Goal: Communication & Community: Connect with others

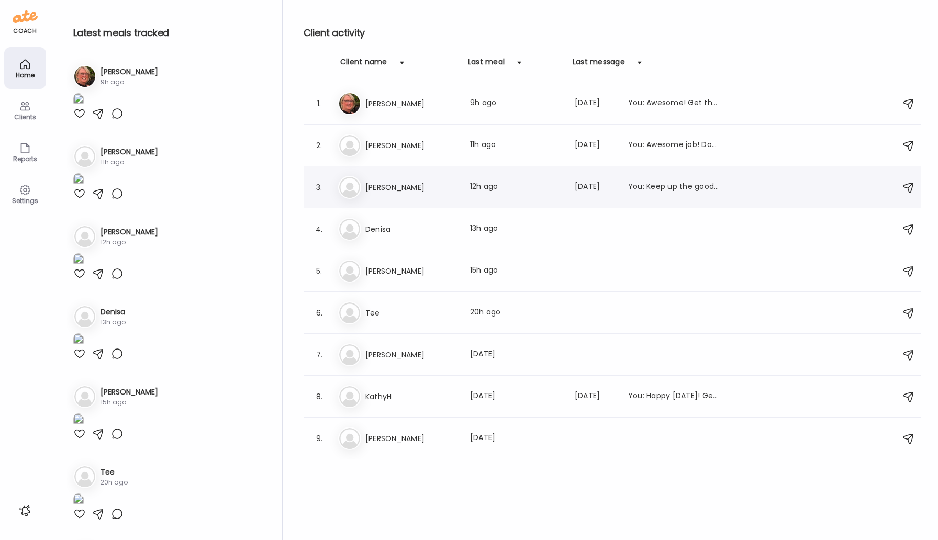
scroll to position [354, 0]
type input "**********"
click at [378, 359] on h3 "[PERSON_NAME]" at bounding box center [411, 355] width 92 height 13
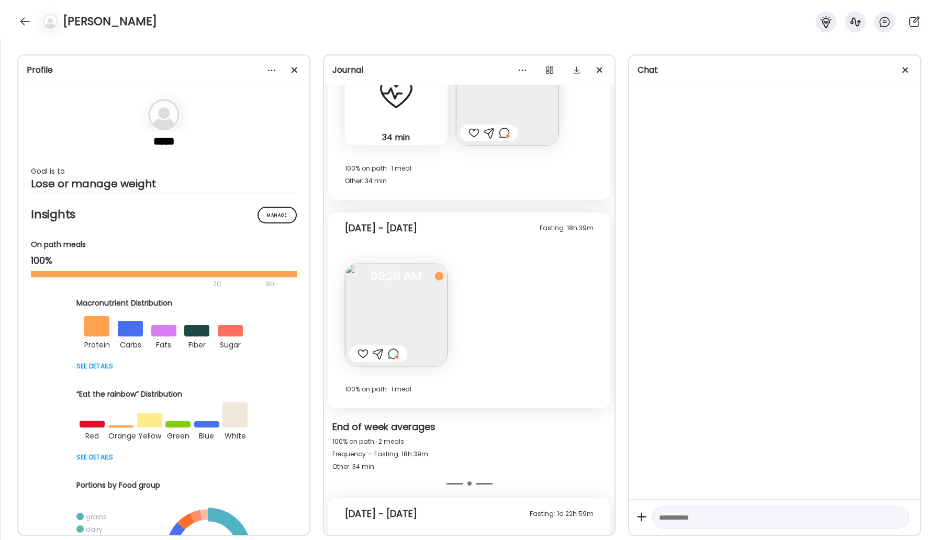
scroll to position [0, 0]
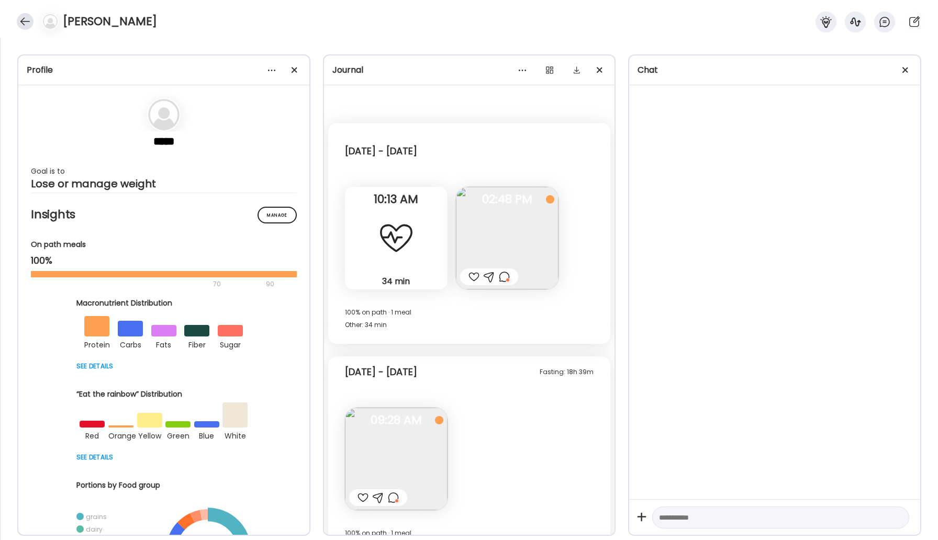
click at [25, 23] on div at bounding box center [25, 21] width 17 height 17
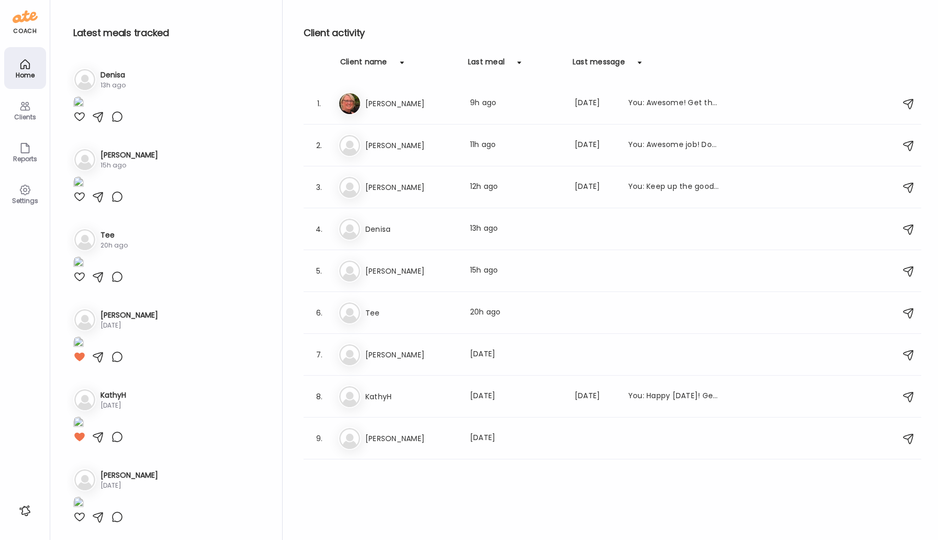
scroll to position [354, 0]
click at [379, 315] on h3 "Tee" at bounding box center [411, 313] width 92 height 13
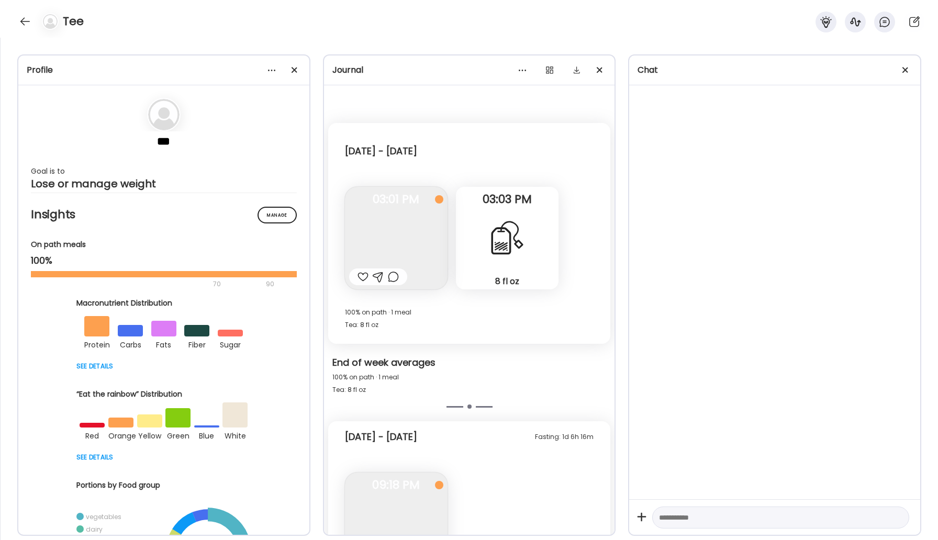
scroll to position [920, 0]
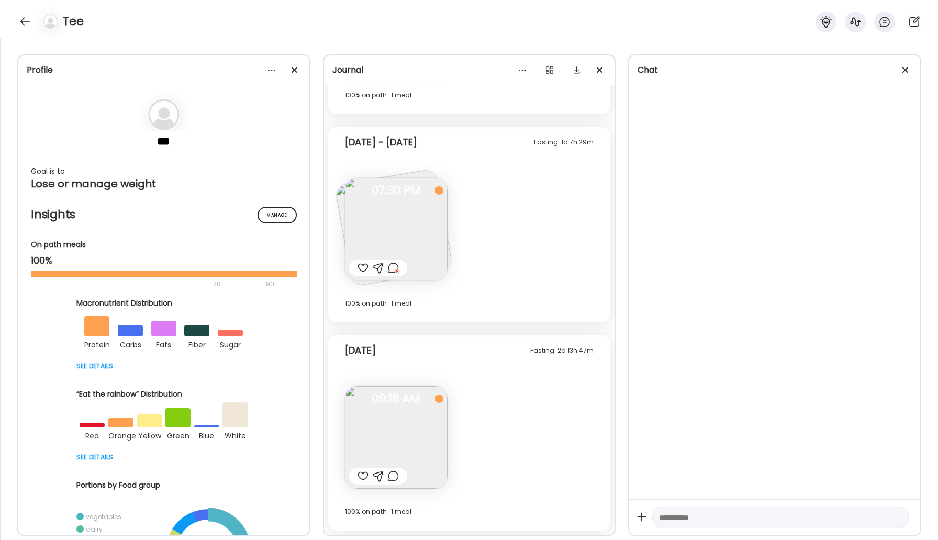
click at [398, 414] on img at bounding box center [396, 437] width 103 height 103
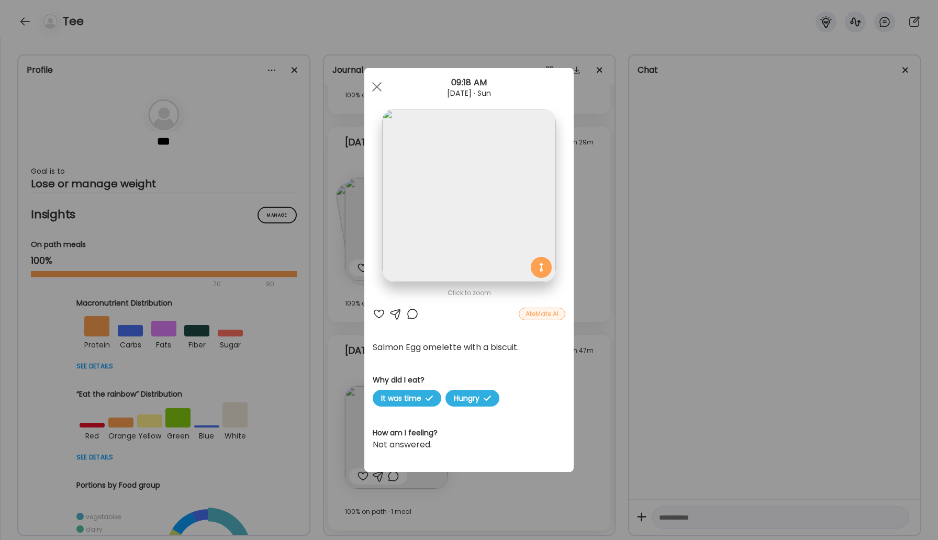
click at [548, 313] on div "AteMate AI" at bounding box center [542, 314] width 47 height 13
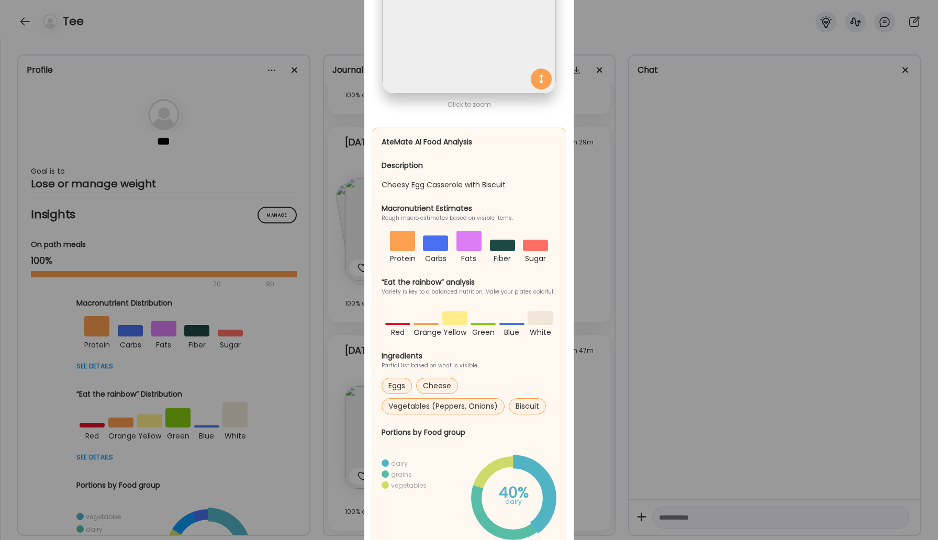
scroll to position [0, 0]
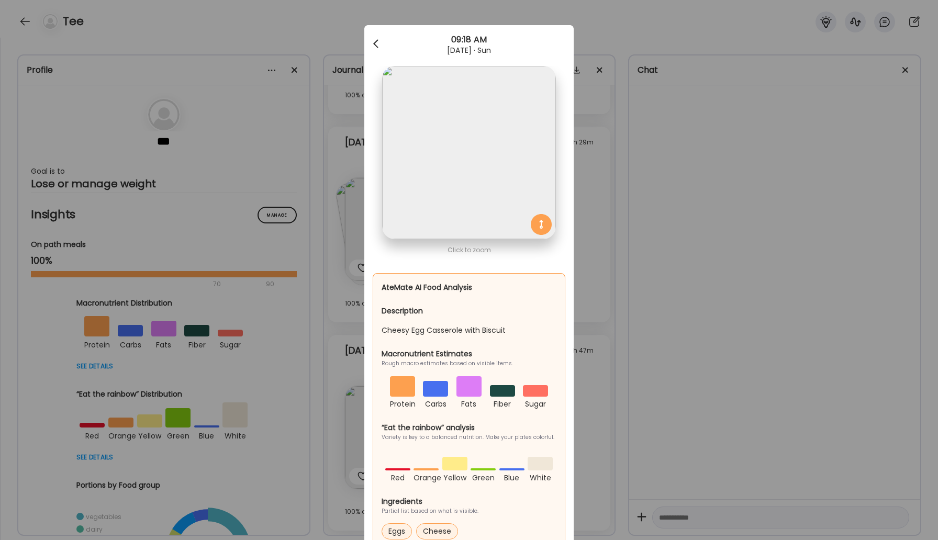
click at [377, 44] on span at bounding box center [375, 41] width 5 height 5
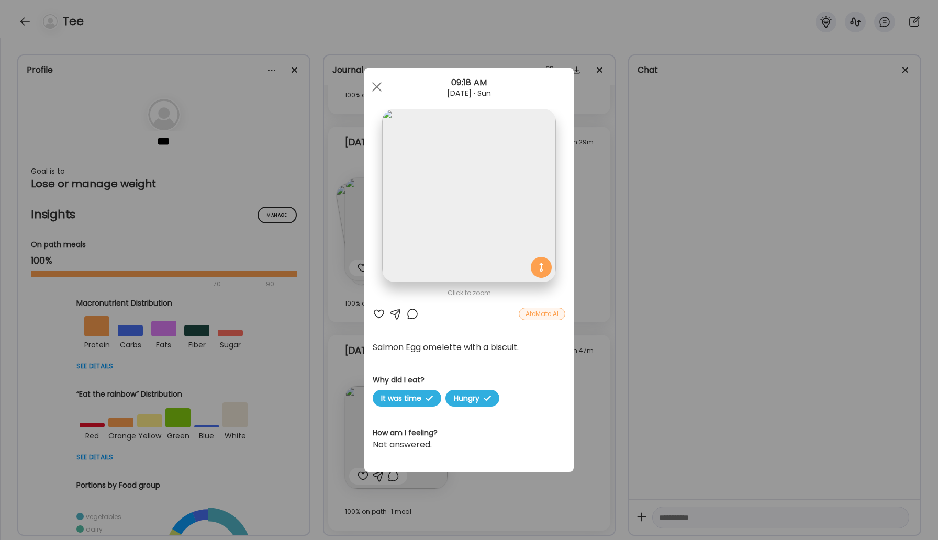
click at [410, 311] on div at bounding box center [412, 314] width 13 height 13
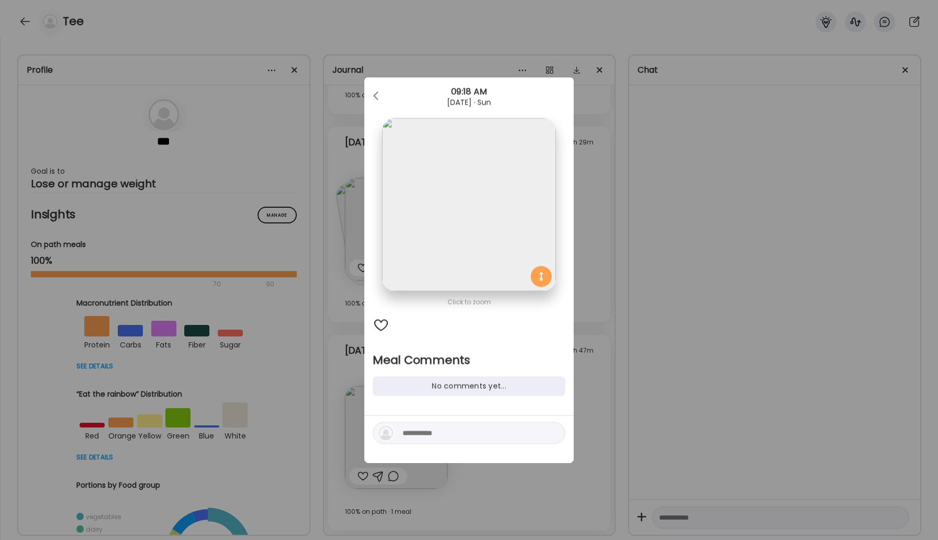
click at [428, 436] on textarea at bounding box center [473, 433] width 141 height 13
type textarea "*"
type textarea "**********"
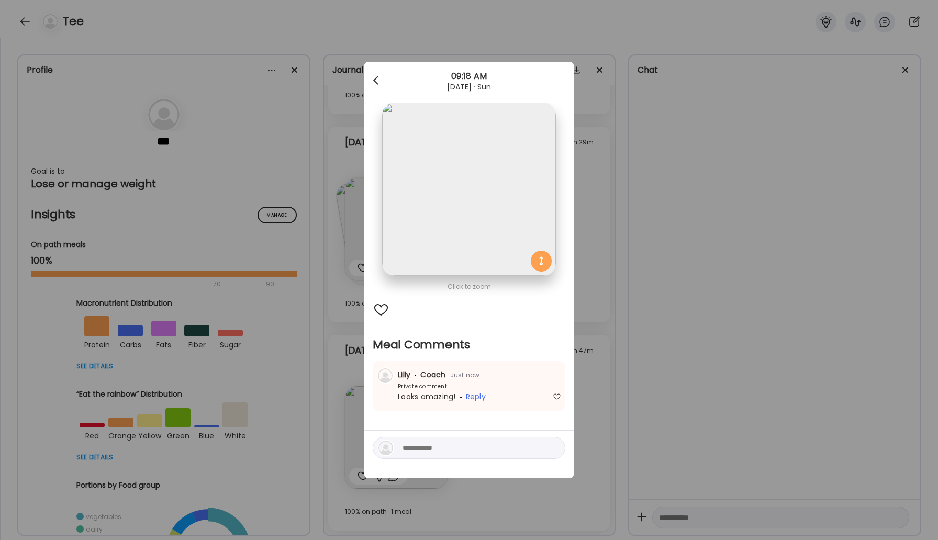
click at [376, 81] on div at bounding box center [376, 80] width 21 height 21
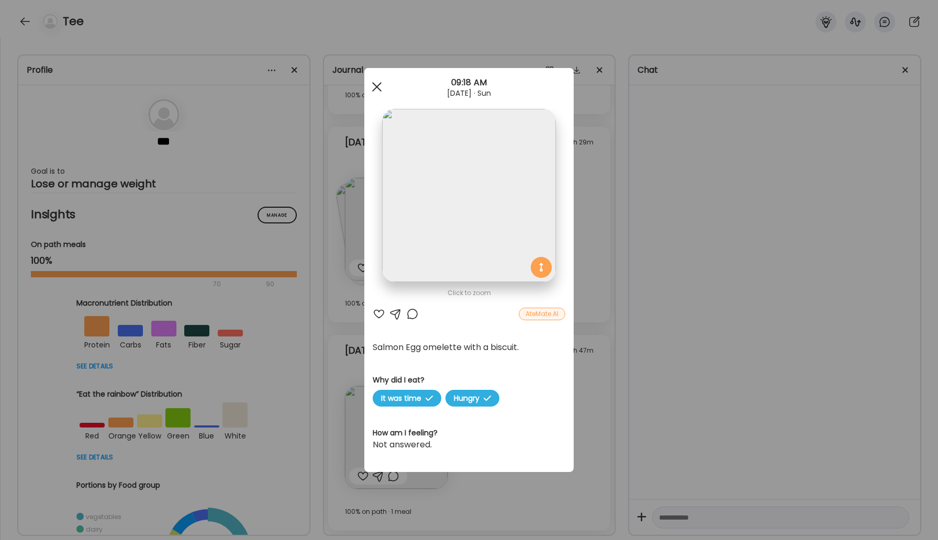
click at [376, 80] on div at bounding box center [376, 86] width 21 height 21
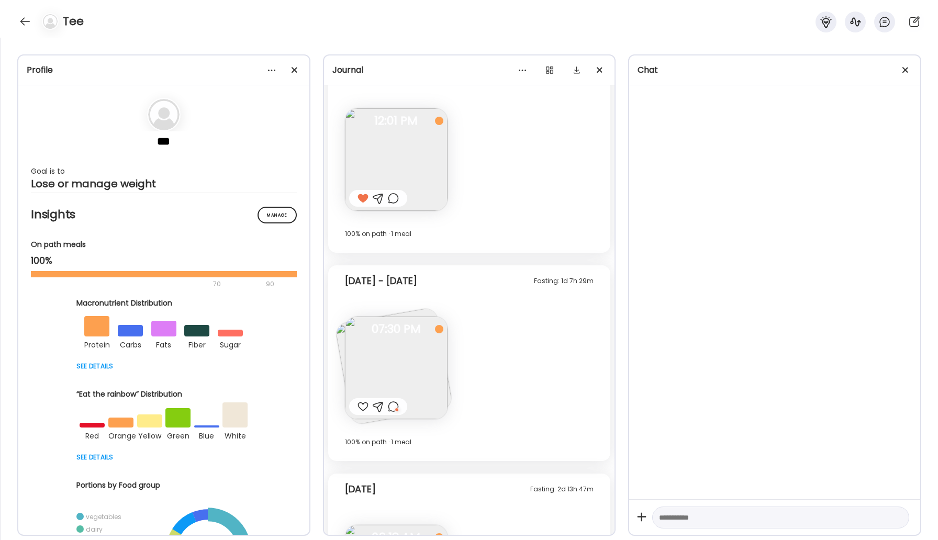
scroll to position [802, 0]
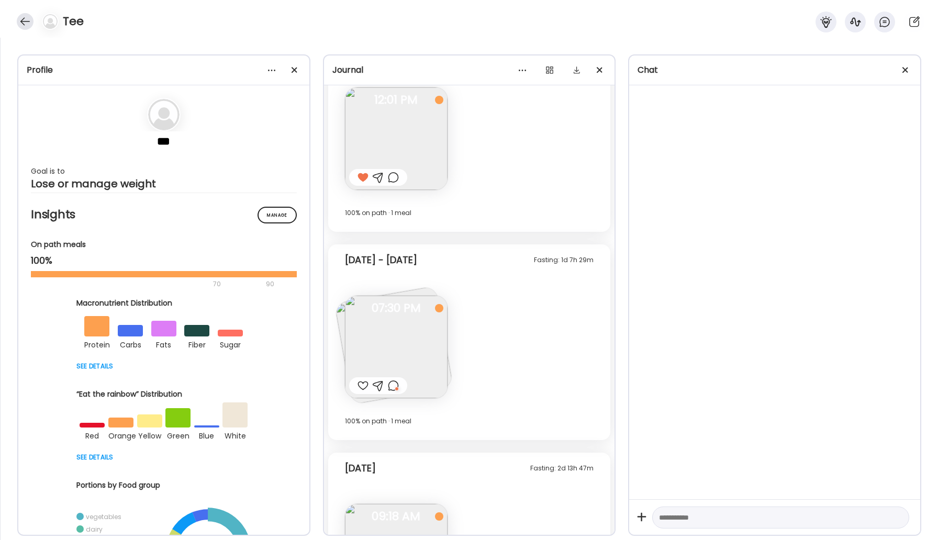
click at [19, 22] on div at bounding box center [25, 21] width 17 height 17
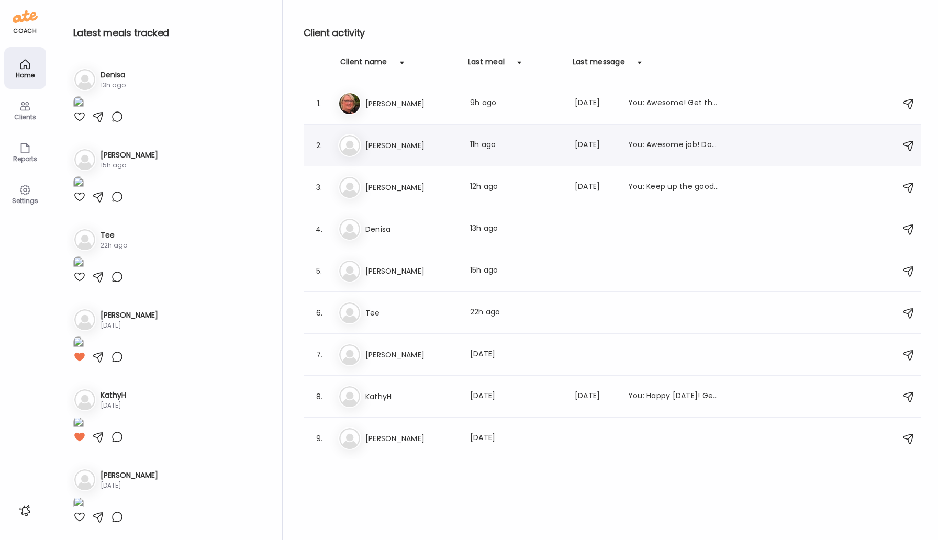
click at [392, 153] on div "Ke [PERSON_NAME] Last meal: 11h ago Last message: [DATE] You: Awesome job! Don'…" at bounding box center [614, 145] width 552 height 23
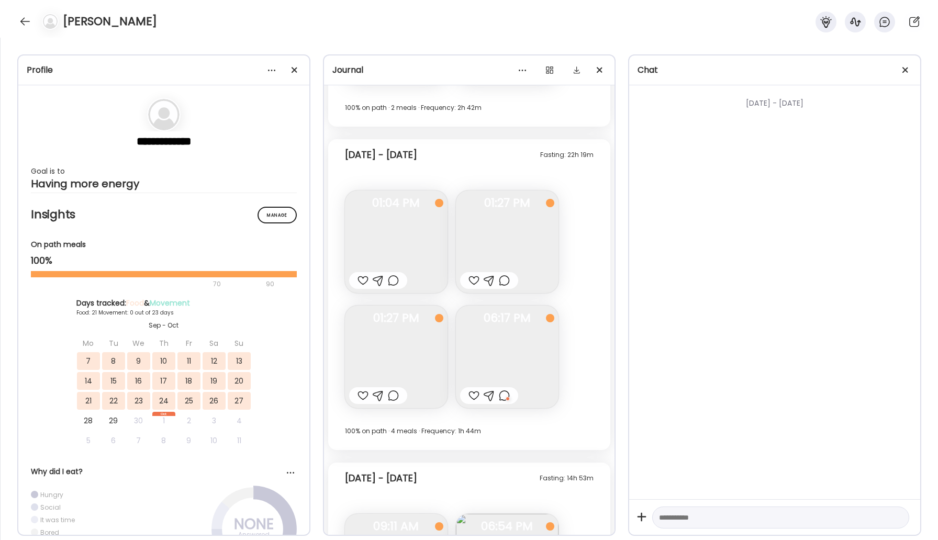
scroll to position [6840, 0]
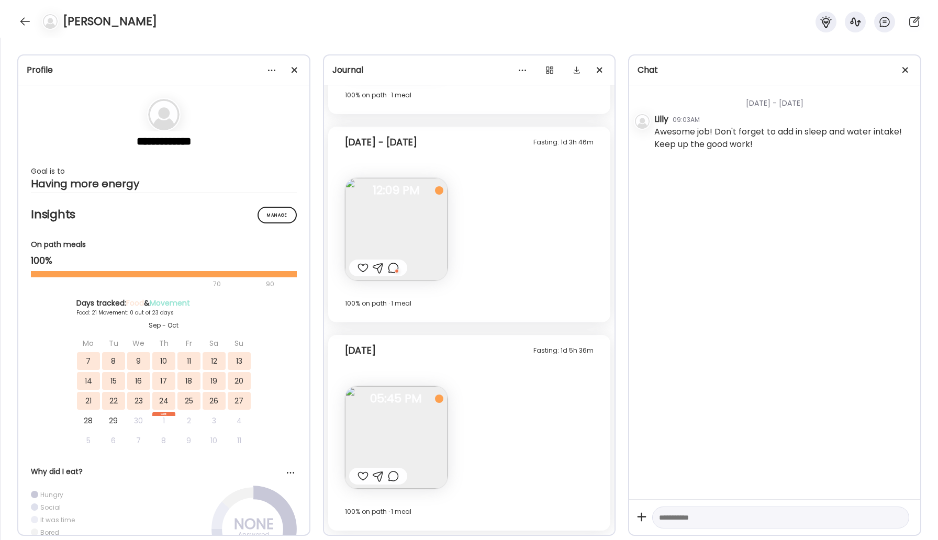
click at [398, 242] on img at bounding box center [396, 229] width 103 height 103
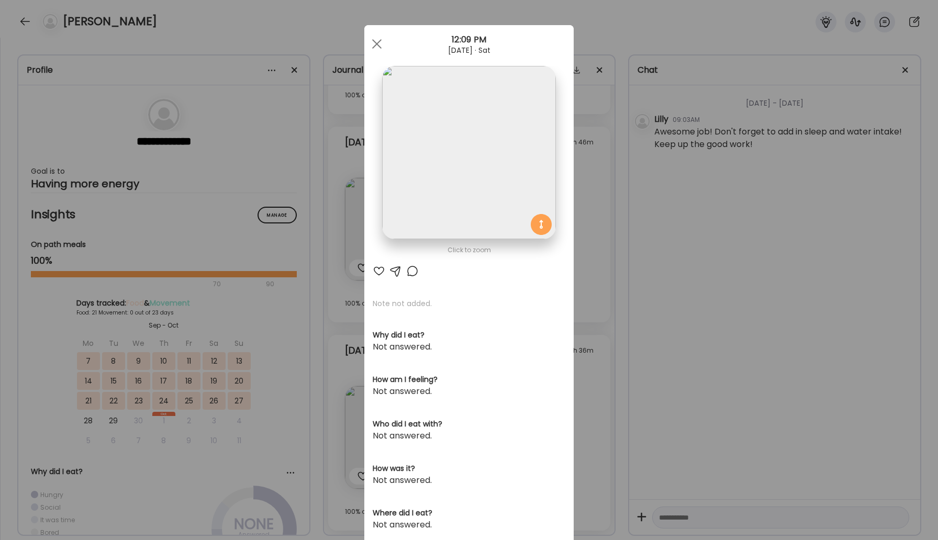
click at [410, 269] on div at bounding box center [412, 271] width 13 height 13
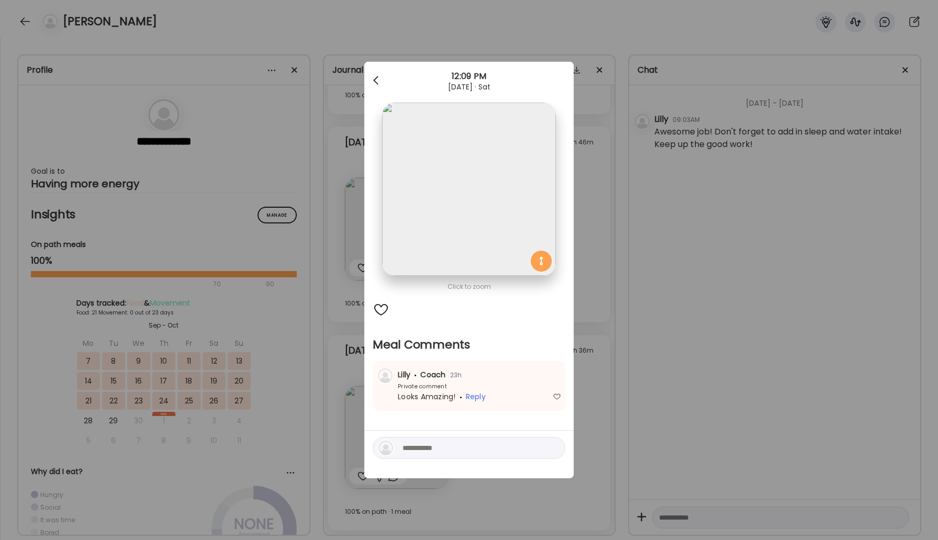
click at [375, 74] on div at bounding box center [376, 80] width 21 height 21
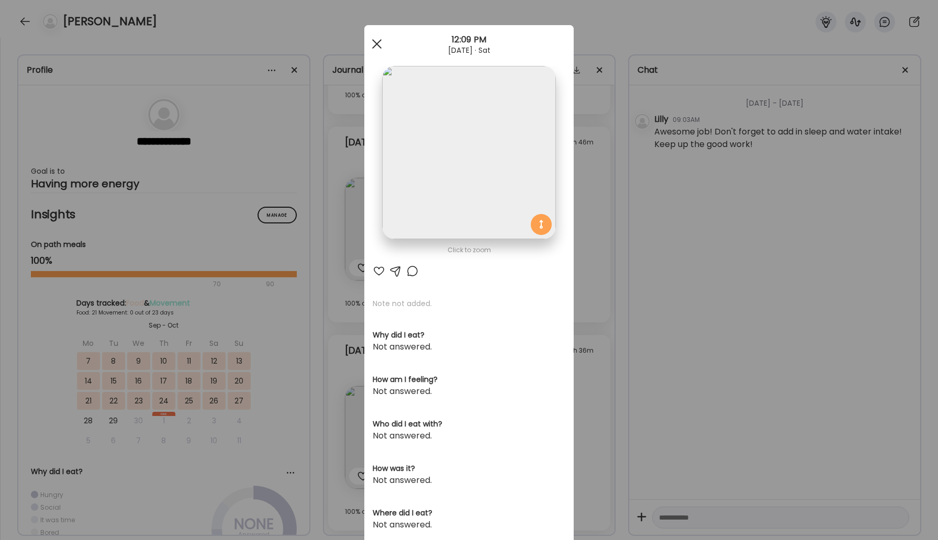
click at [377, 42] on span at bounding box center [376, 43] width 9 height 9
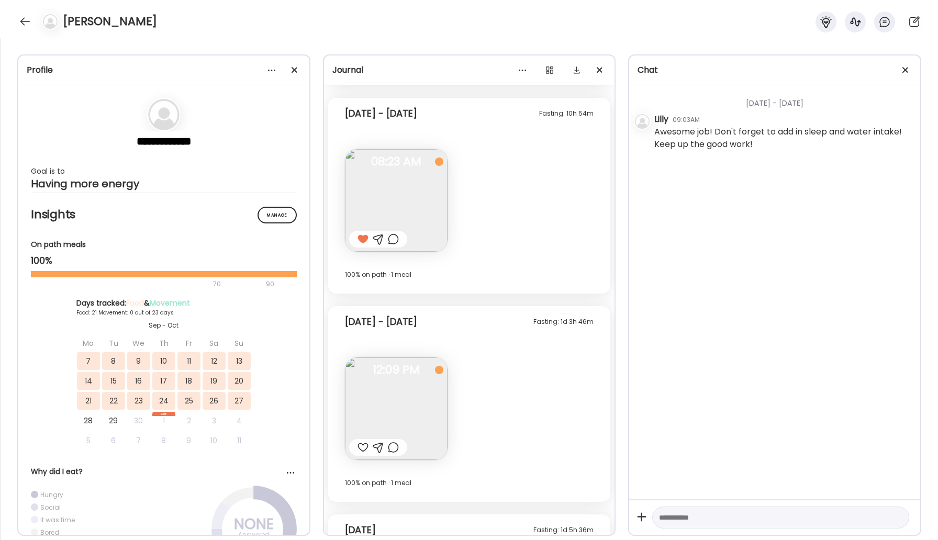
scroll to position [6650, 0]
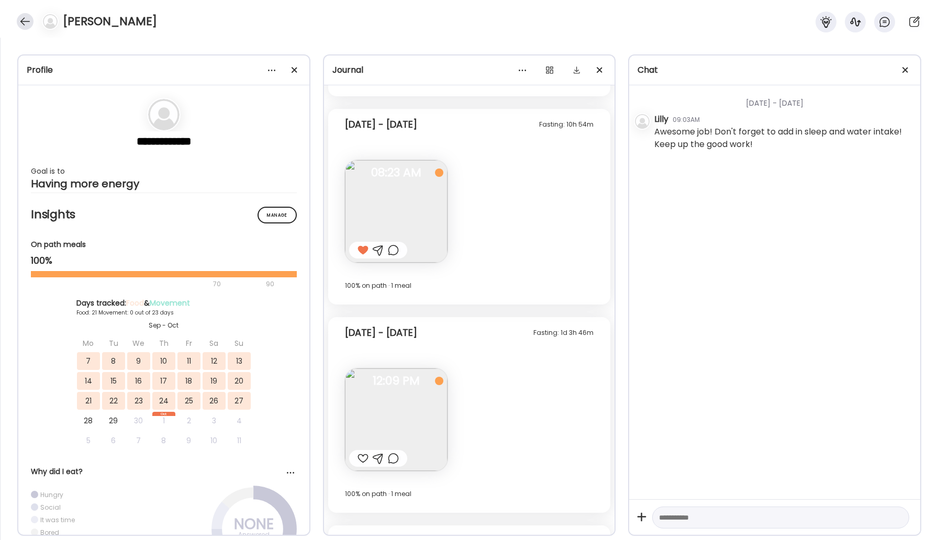
click at [28, 16] on div at bounding box center [25, 21] width 17 height 17
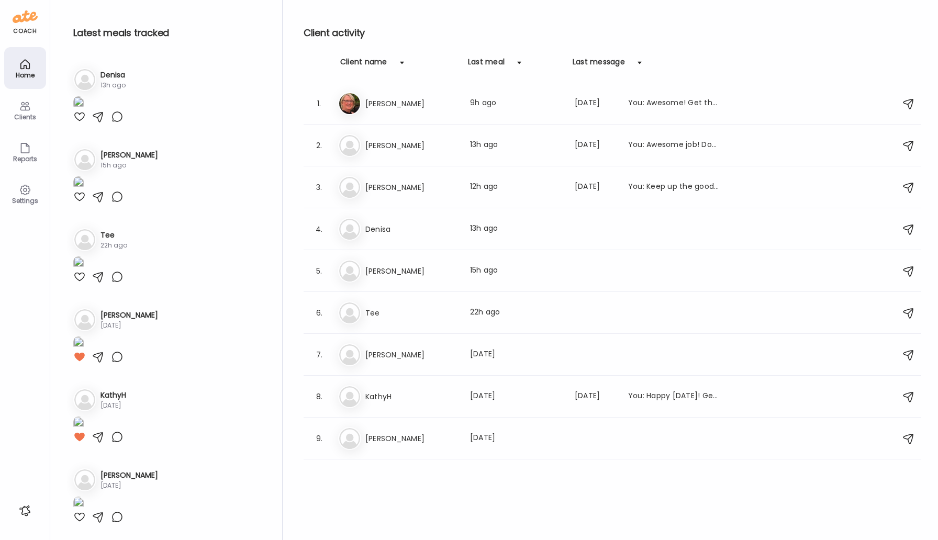
scroll to position [354, 0]
click at [398, 103] on h3 "[PERSON_NAME]" at bounding box center [411, 103] width 92 height 13
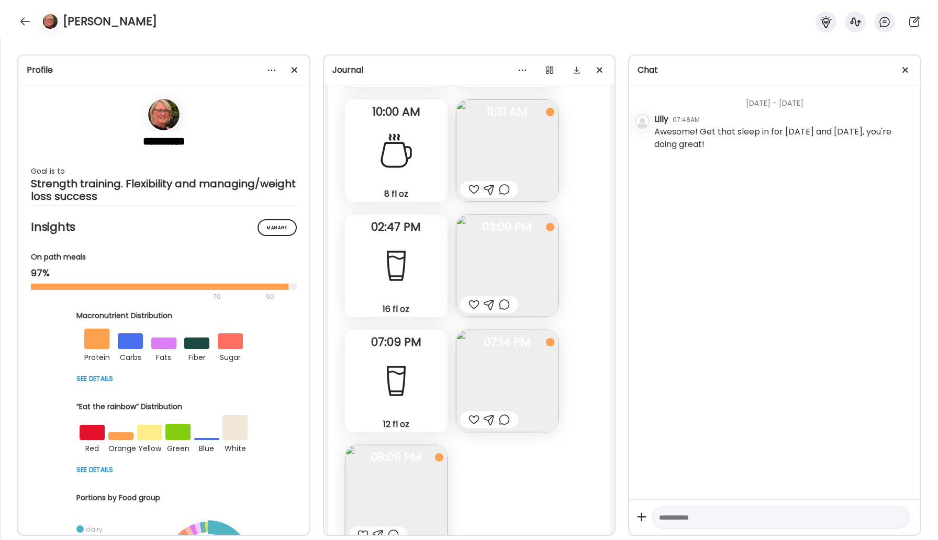
scroll to position [17746, 0]
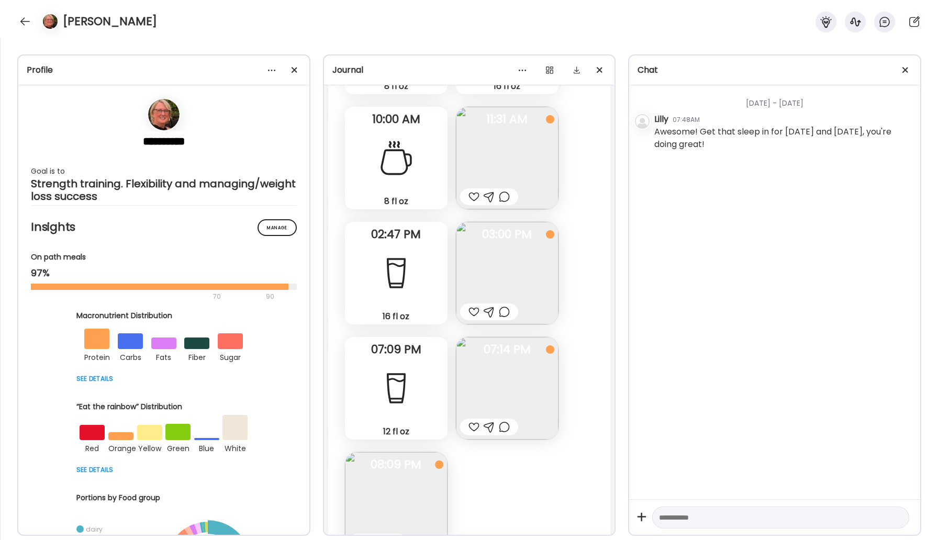
click at [512, 429] on div at bounding box center [489, 427] width 58 height 17
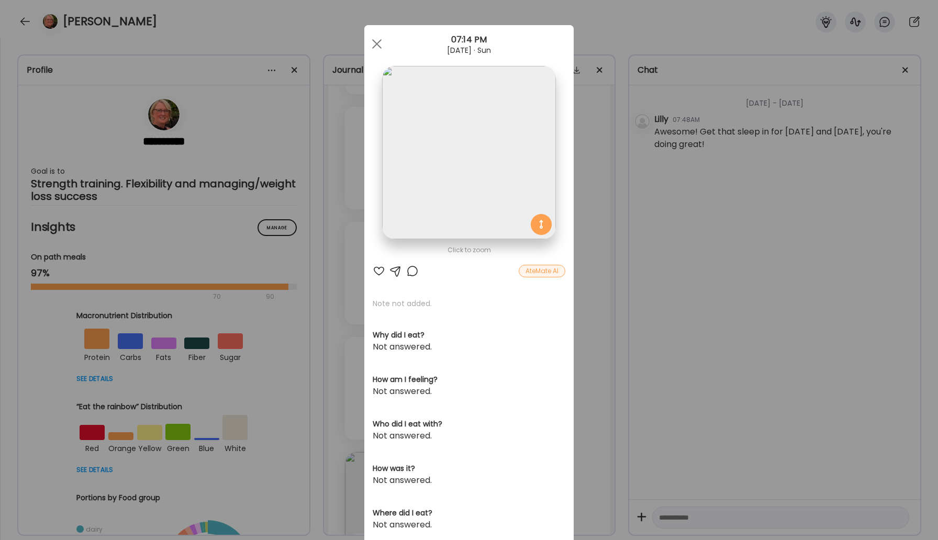
click at [531, 281] on div "Click to zoom AteMate AI Note not added. Why did I eat? Not answered. How am I …" at bounding box center [468, 333] width 209 height 616
click at [531, 273] on div "AteMate AI" at bounding box center [542, 271] width 47 height 13
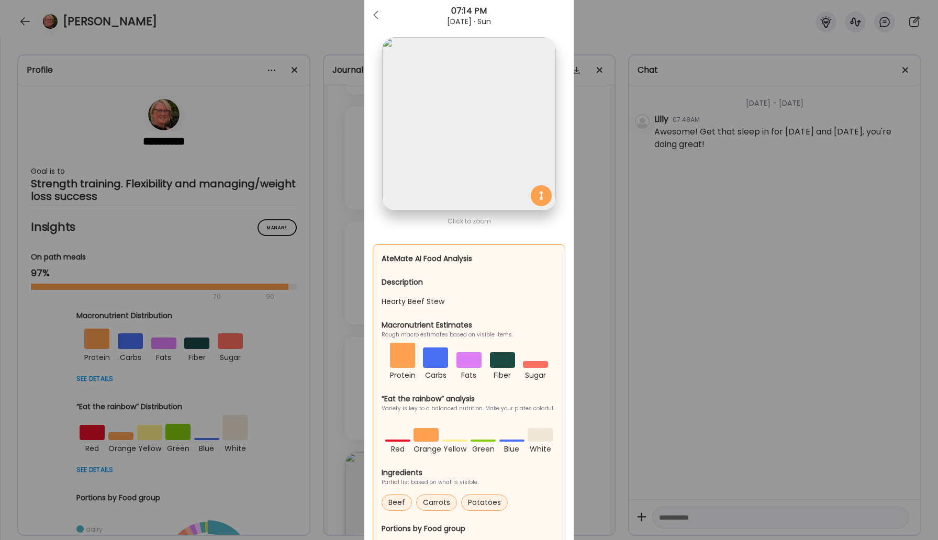
scroll to position [0, 0]
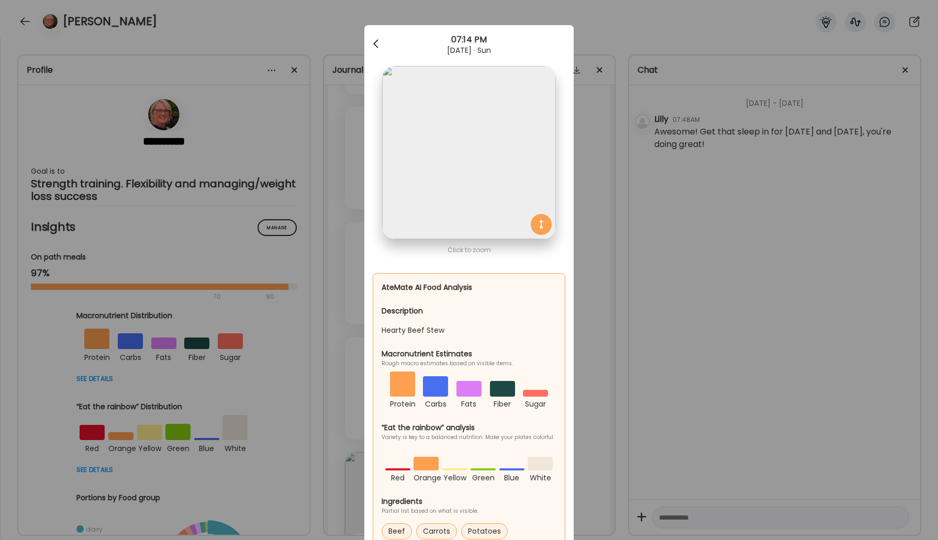
click at [382, 46] on div at bounding box center [376, 44] width 21 height 21
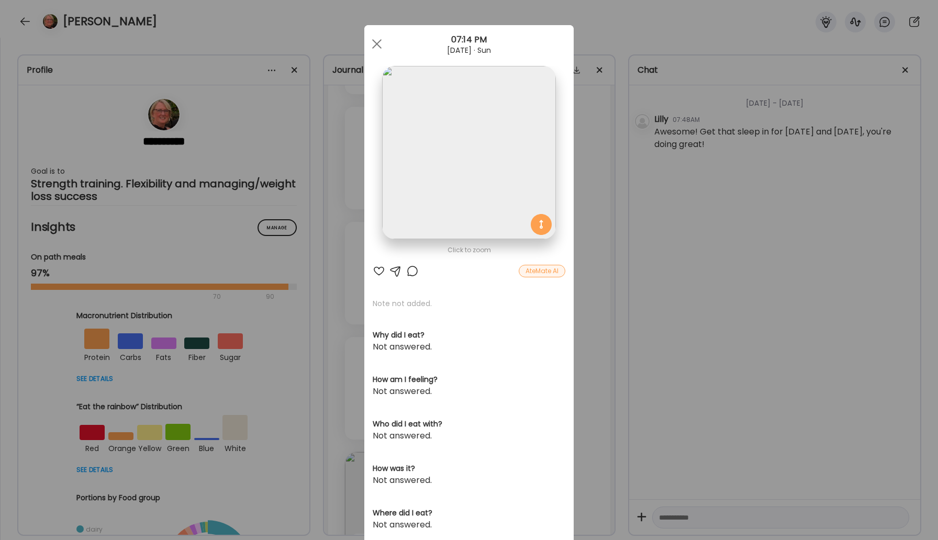
click at [407, 272] on div at bounding box center [412, 271] width 13 height 13
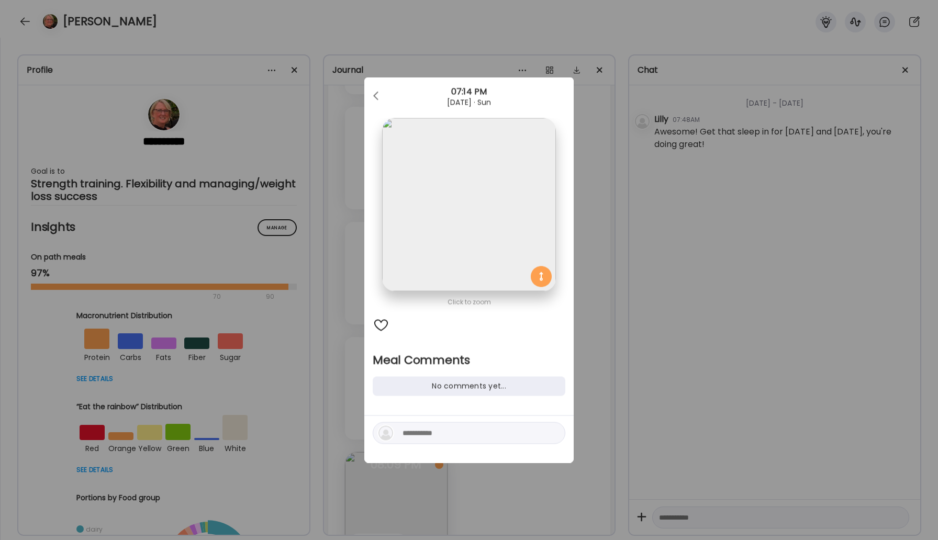
click at [455, 425] on div at bounding box center [469, 433] width 193 height 22
click at [455, 434] on textarea at bounding box center [473, 433] width 141 height 13
type textarea "**********"
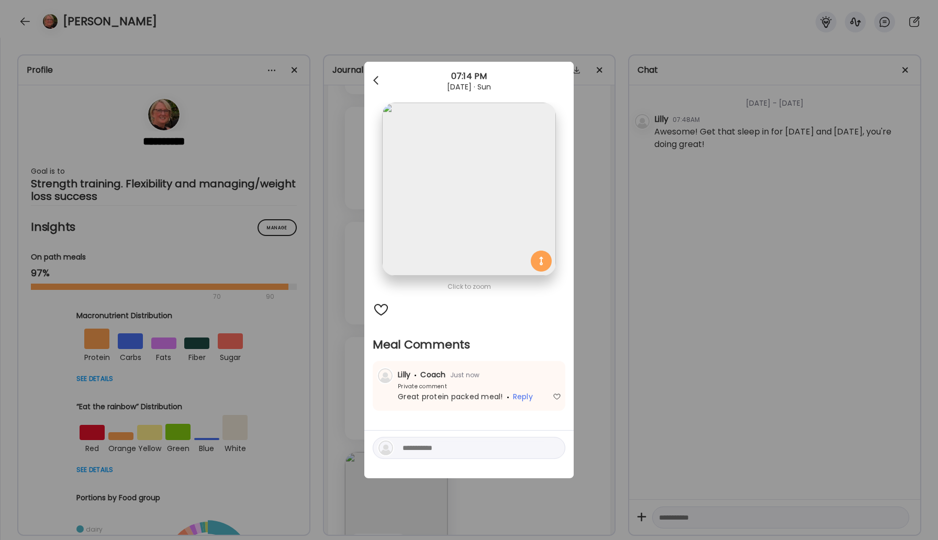
click at [375, 79] on span at bounding box center [375, 78] width 5 height 5
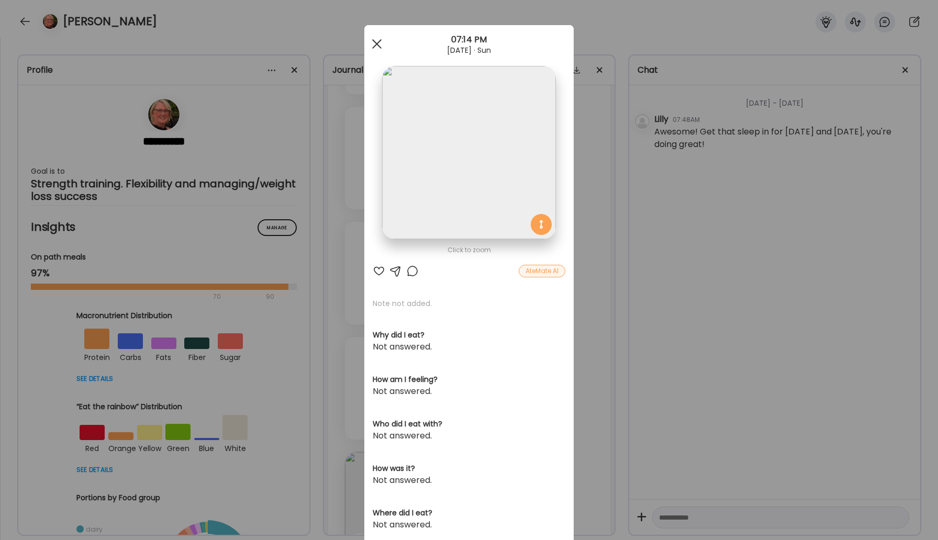
click at [377, 42] on div at bounding box center [376, 44] width 21 height 21
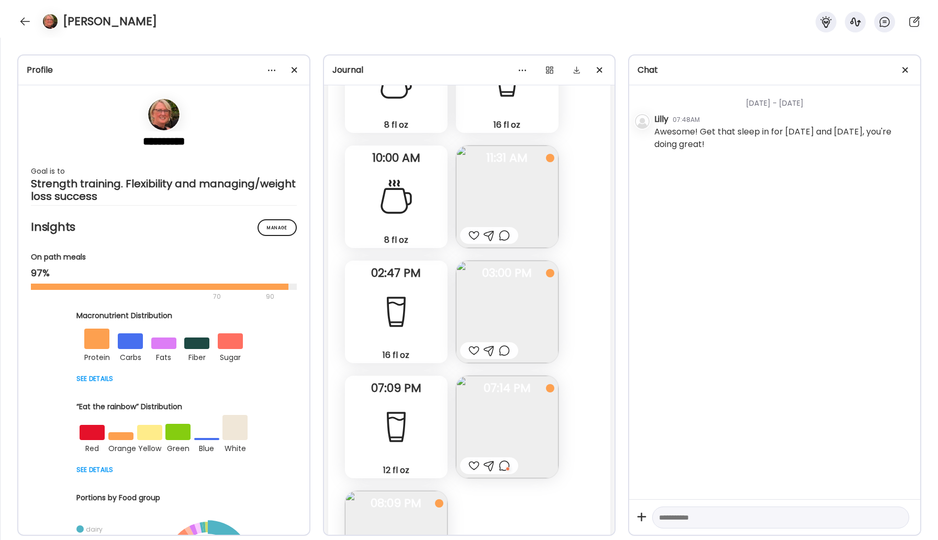
scroll to position [17675, 0]
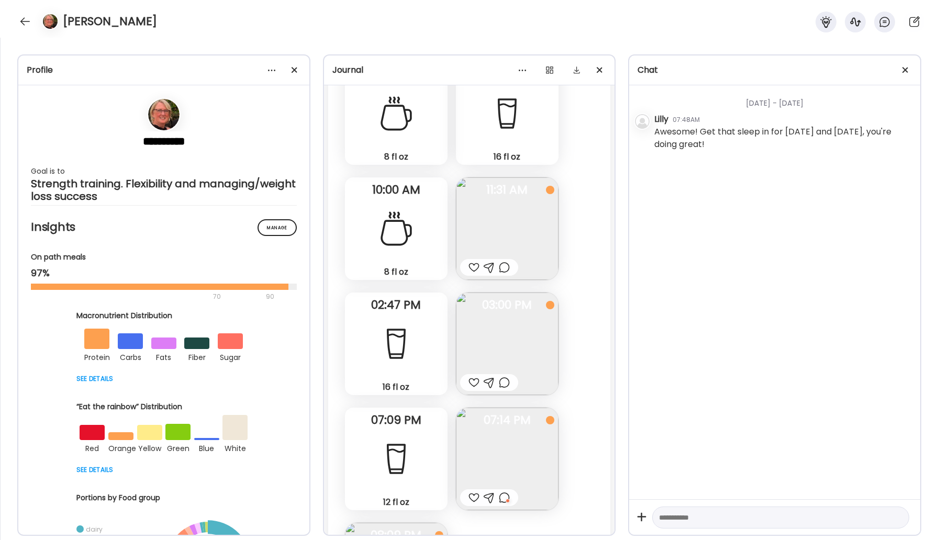
click at [474, 262] on div at bounding box center [474, 267] width 11 height 13
click at [501, 380] on div at bounding box center [504, 382] width 11 height 13
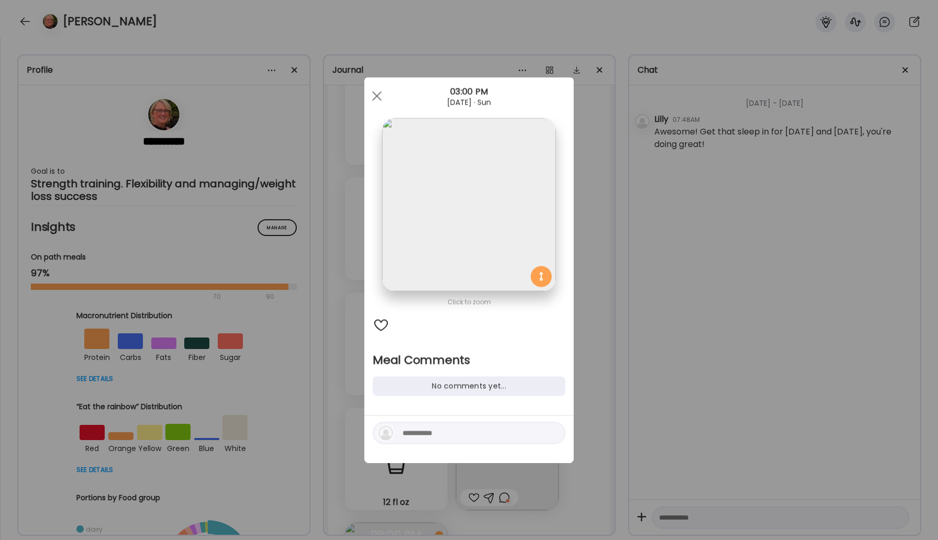
click at [427, 430] on textarea at bounding box center [473, 433] width 141 height 13
type textarea "*"
type textarea "**********"
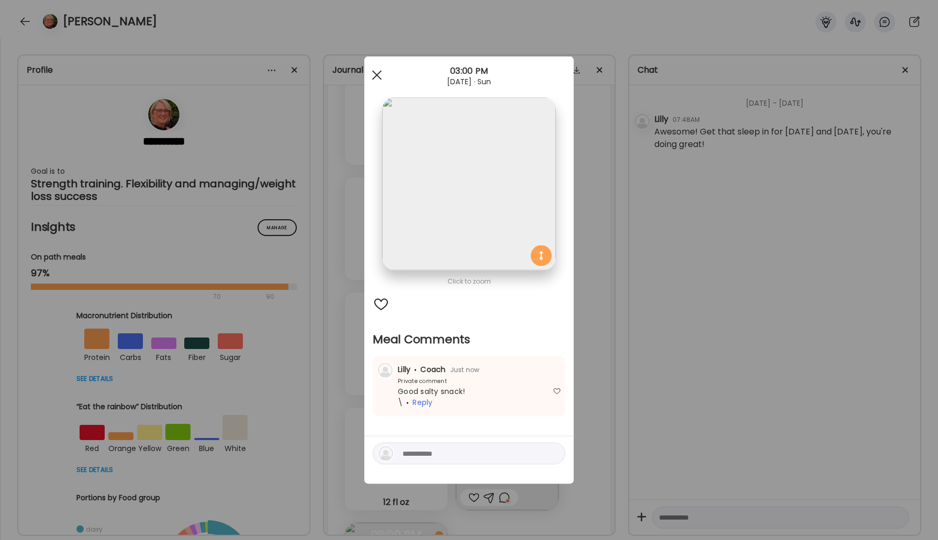
click at [378, 70] on div at bounding box center [376, 75] width 21 height 21
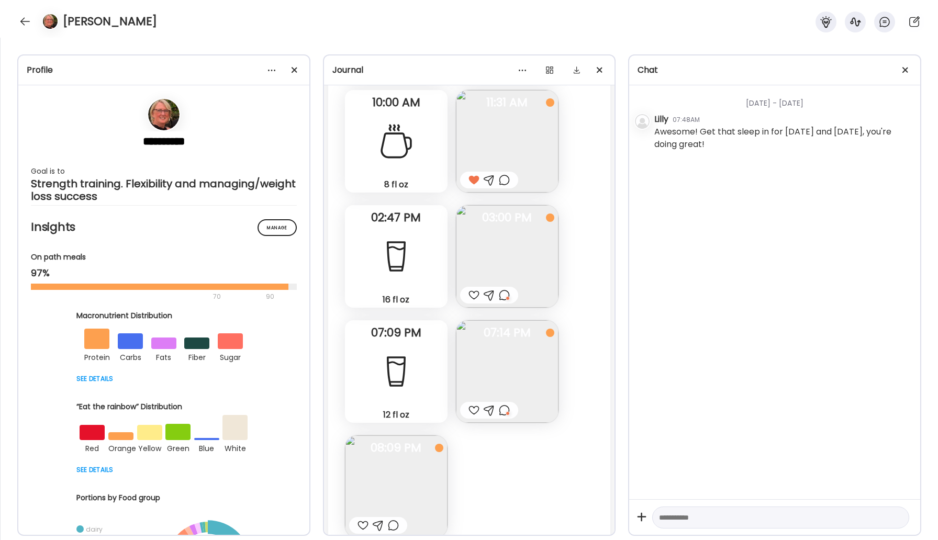
scroll to position [17766, 0]
click at [362, 523] on div at bounding box center [363, 522] width 11 height 13
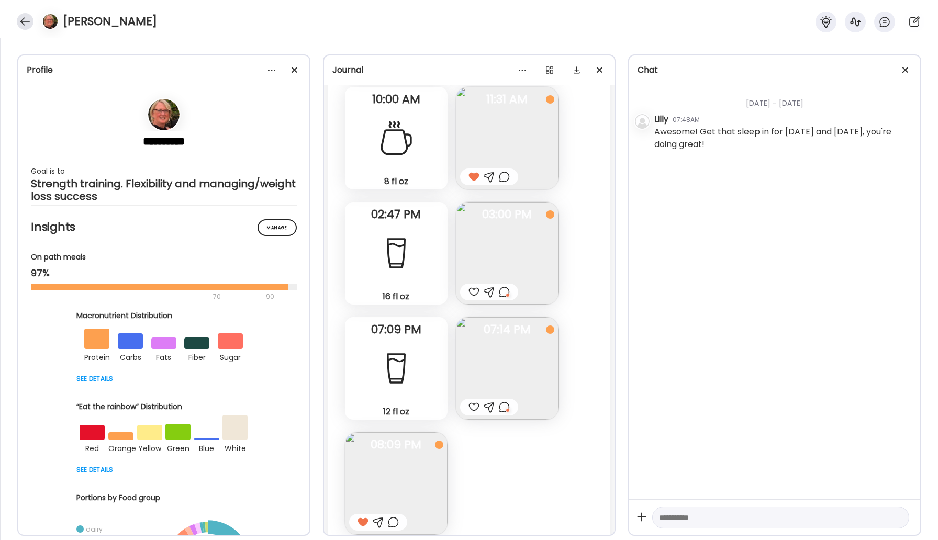
click at [20, 25] on div at bounding box center [25, 21] width 17 height 17
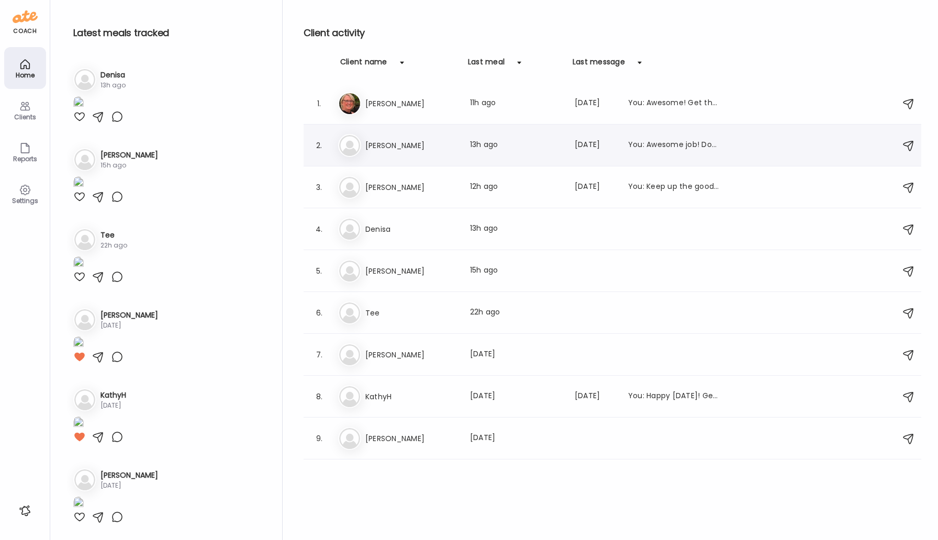
scroll to position [354, 0]
click at [381, 226] on h3 "Denisa" at bounding box center [411, 229] width 92 height 13
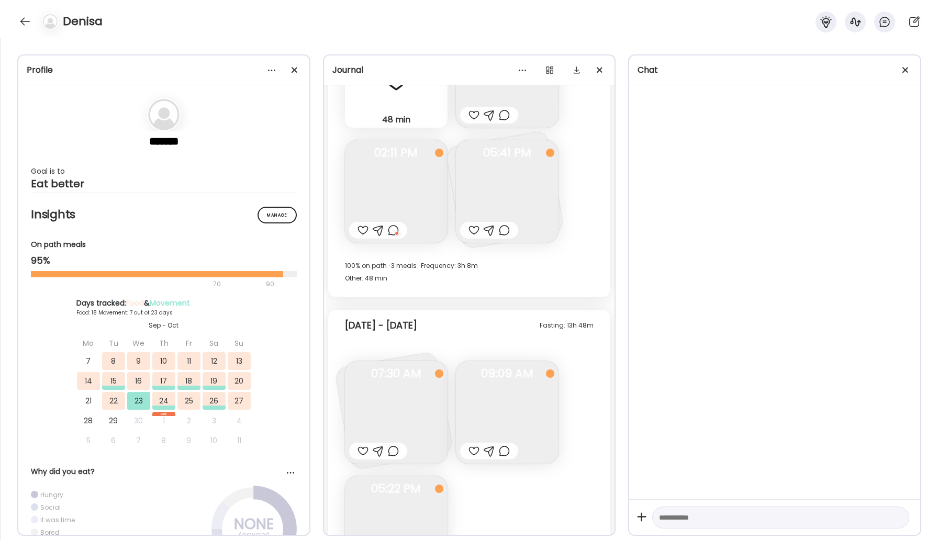
scroll to position [5661, 0]
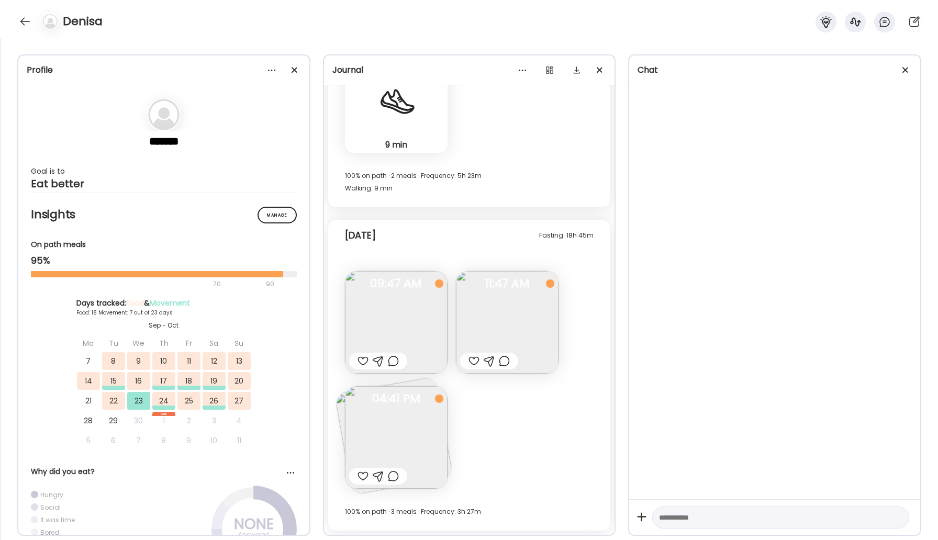
click at [369, 331] on img at bounding box center [396, 322] width 103 height 103
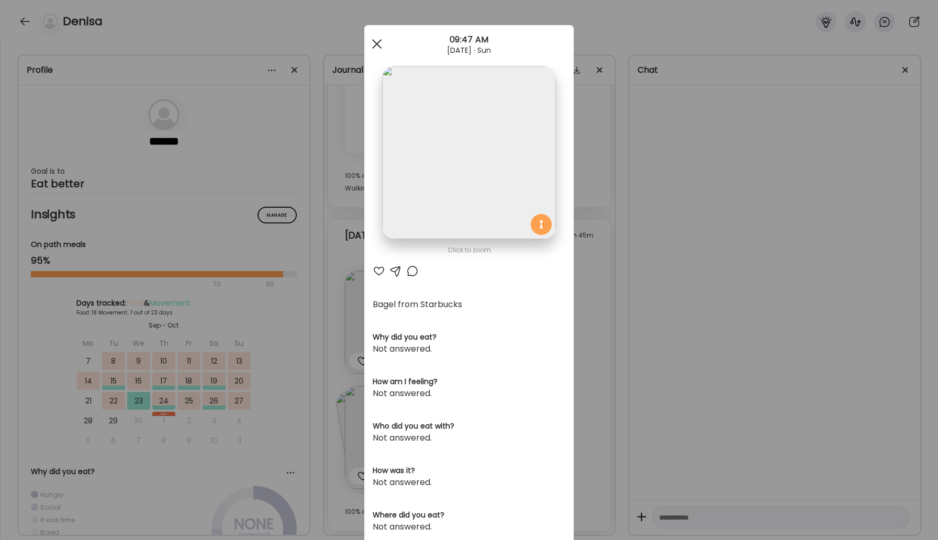
click at [376, 46] on div at bounding box center [376, 44] width 21 height 21
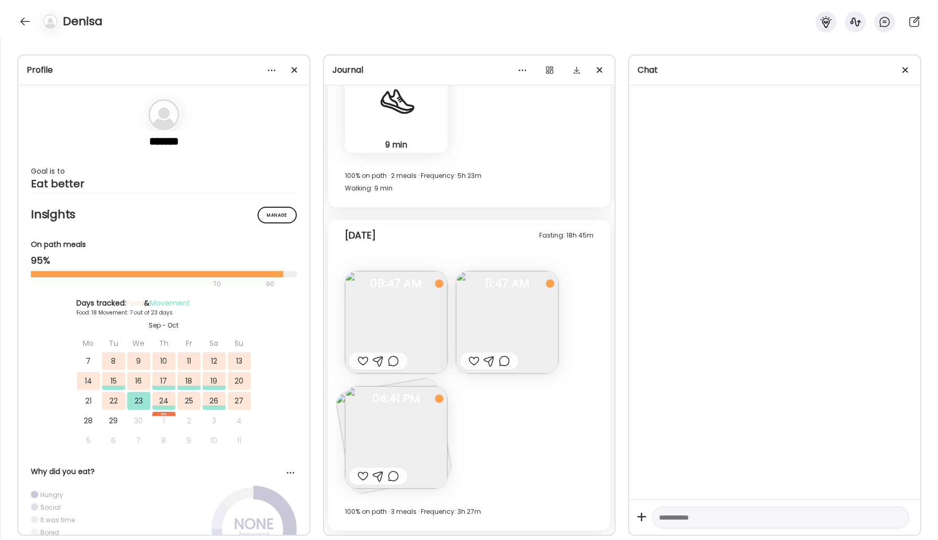
click at [464, 299] on img at bounding box center [507, 322] width 103 height 103
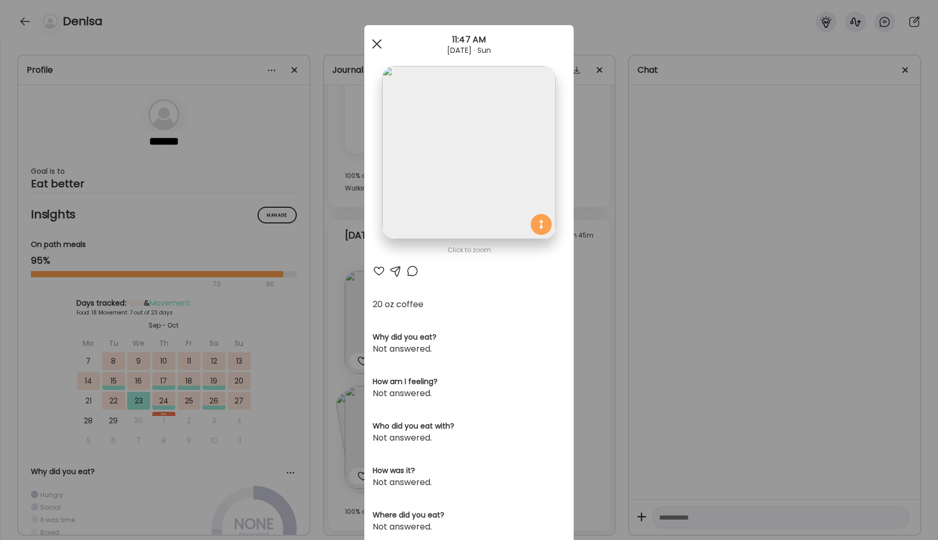
click at [372, 42] on div at bounding box center [376, 44] width 21 height 21
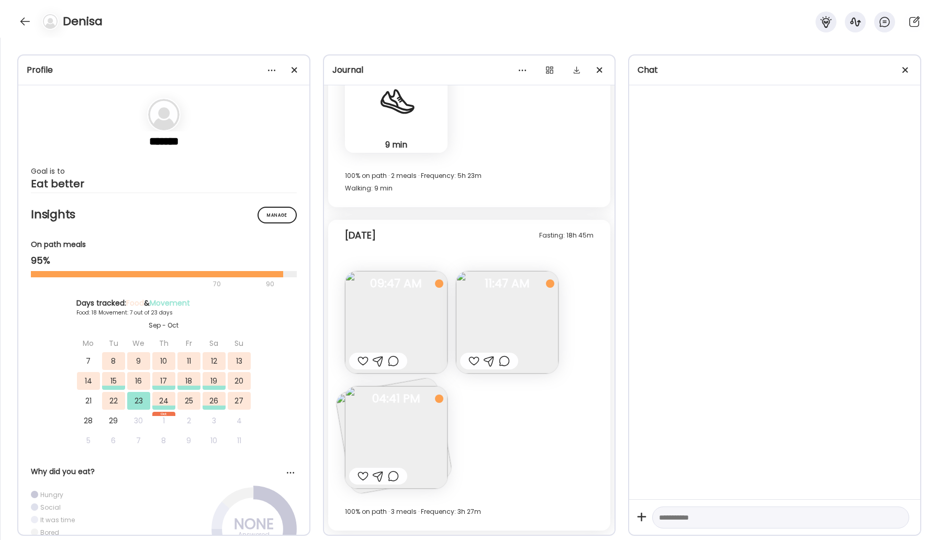
click at [389, 452] on img at bounding box center [396, 437] width 103 height 103
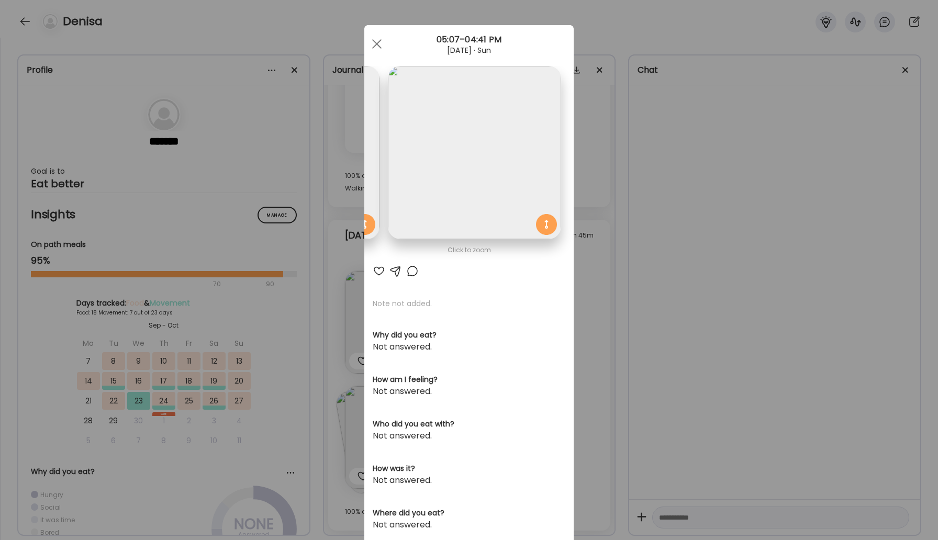
scroll to position [0, 0]
click at [380, 268] on div at bounding box center [379, 271] width 13 height 13
click at [371, 43] on div at bounding box center [376, 44] width 21 height 21
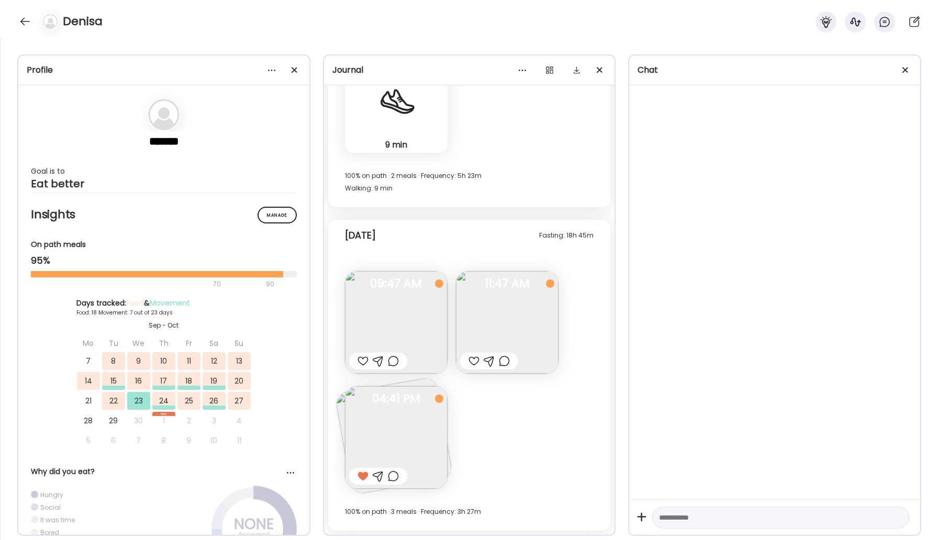
click at [360, 362] on div at bounding box center [363, 361] width 11 height 13
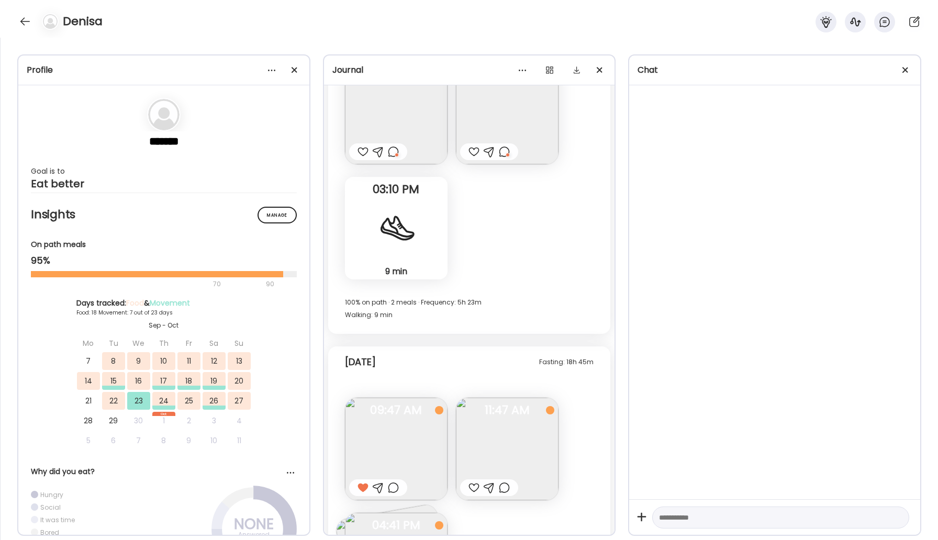
scroll to position [5661, 0]
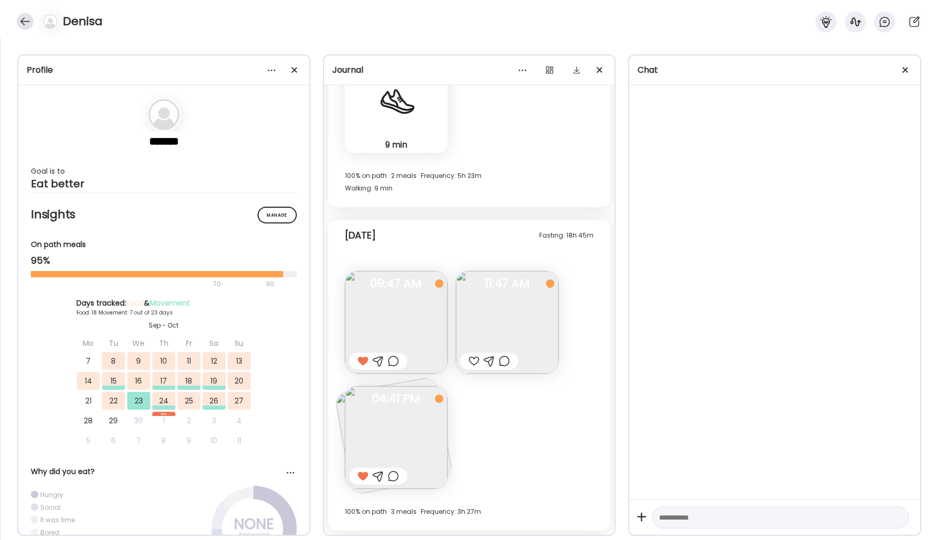
click at [20, 18] on div at bounding box center [25, 21] width 17 height 17
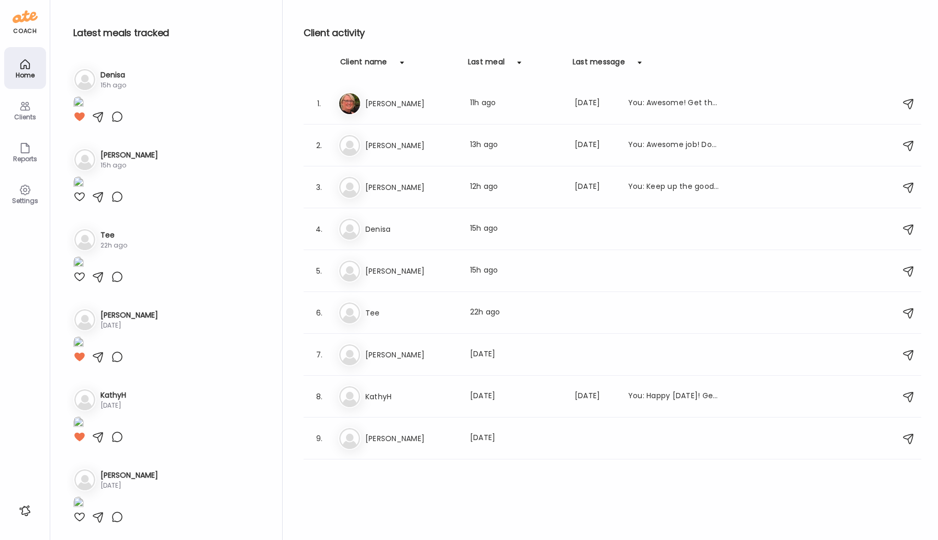
scroll to position [354, 0]
click at [360, 179] on div "Da [PERSON_NAME] Last meal: 12h ago Last message: [DATE] You: Keep up the good …" at bounding box center [614, 187] width 552 height 23
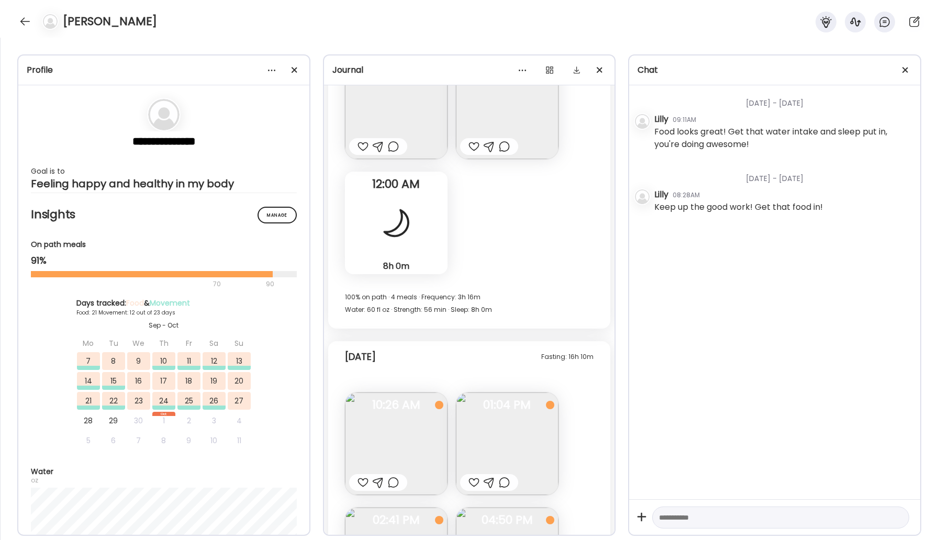
scroll to position [15780, 0]
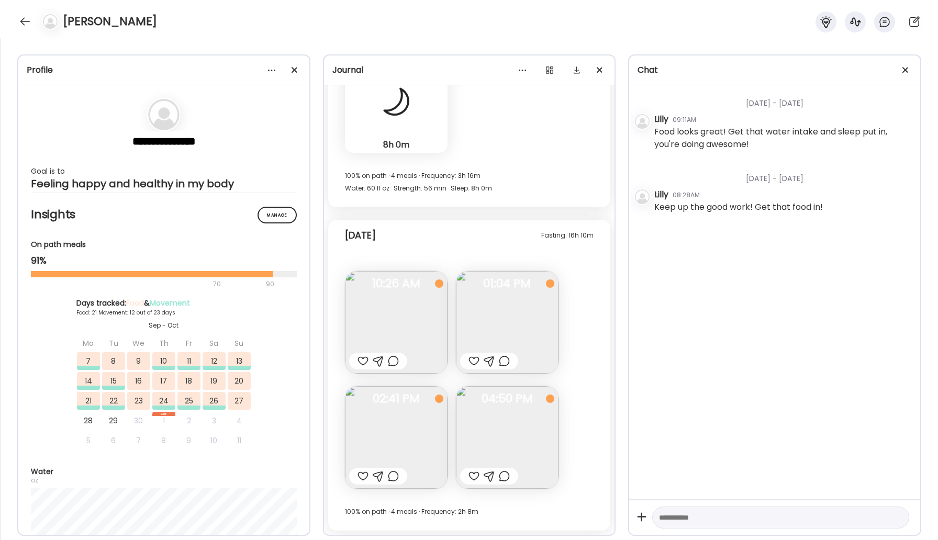
click at [470, 359] on div at bounding box center [474, 361] width 11 height 13
click at [420, 323] on img at bounding box center [396, 322] width 103 height 103
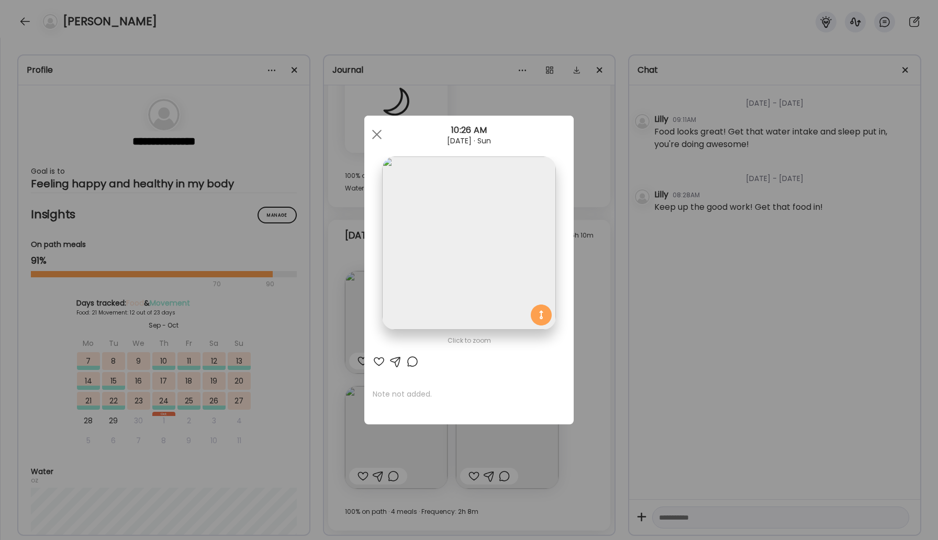
click at [410, 361] on div at bounding box center [412, 361] width 13 height 13
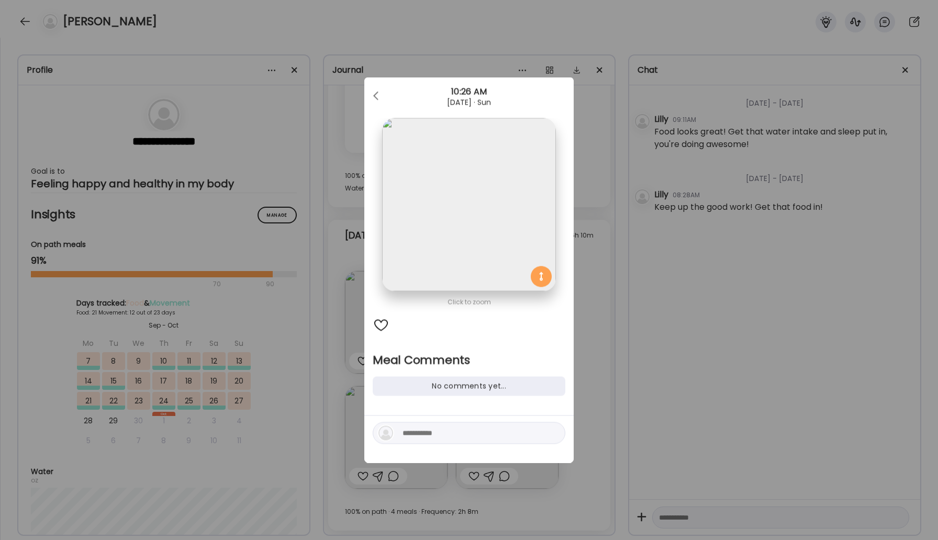
click at [458, 436] on textarea at bounding box center [473, 433] width 141 height 13
type textarea "**********"
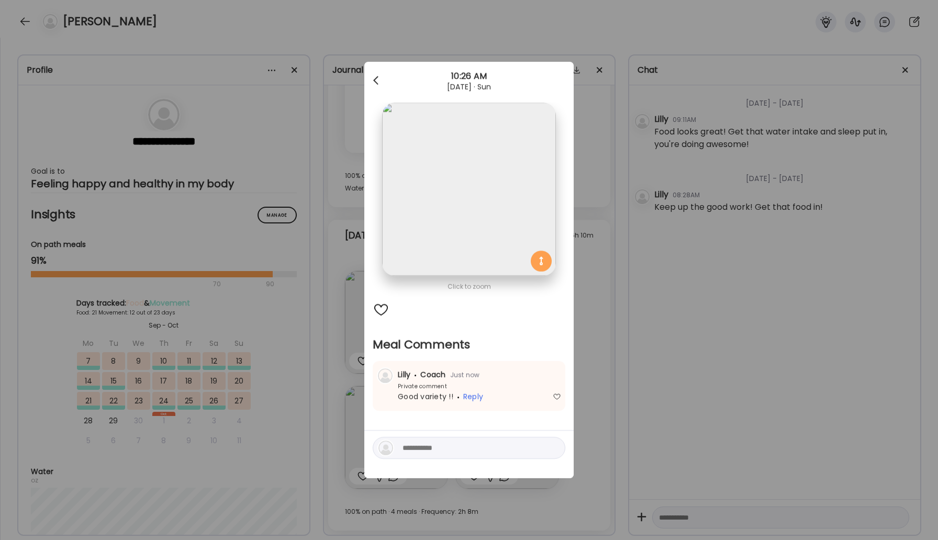
click at [377, 76] on span at bounding box center [375, 78] width 5 height 5
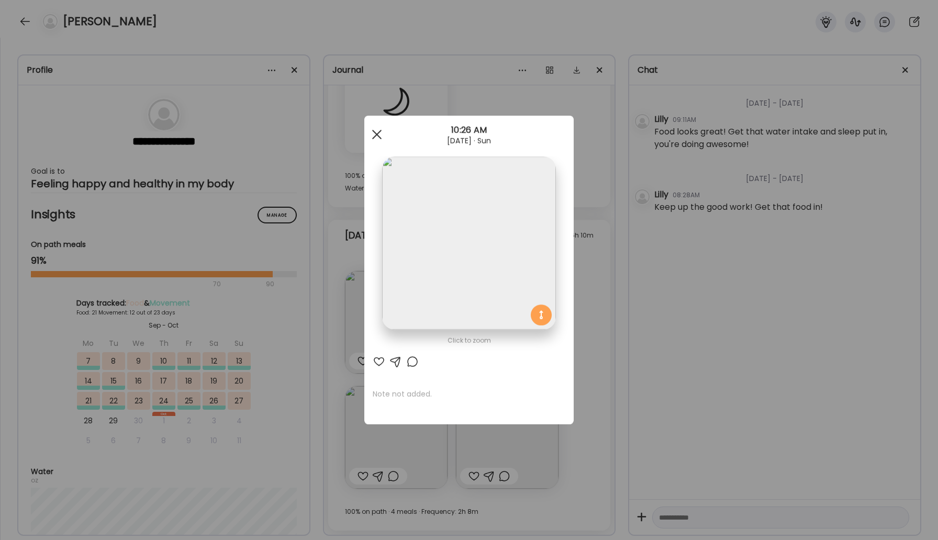
click at [380, 129] on div at bounding box center [376, 134] width 21 height 21
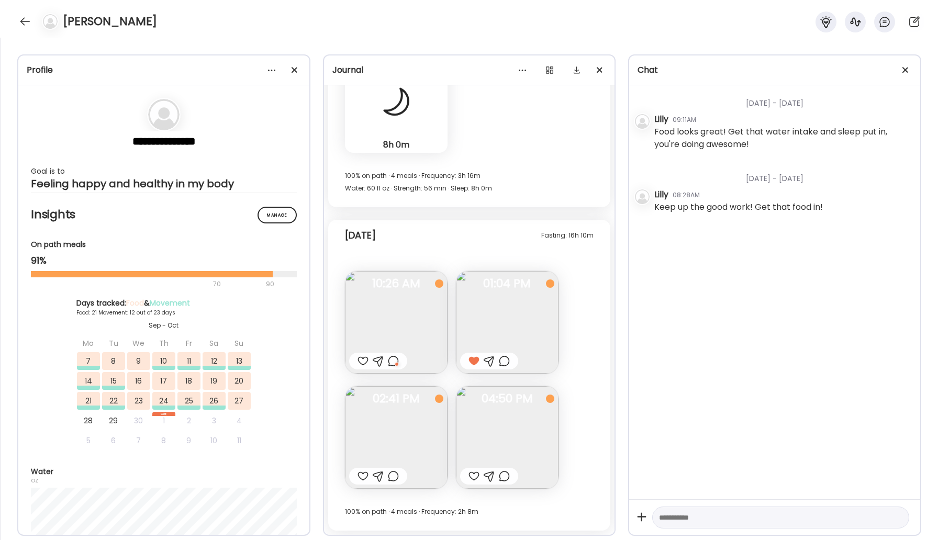
click at [404, 421] on img at bounding box center [396, 437] width 103 height 103
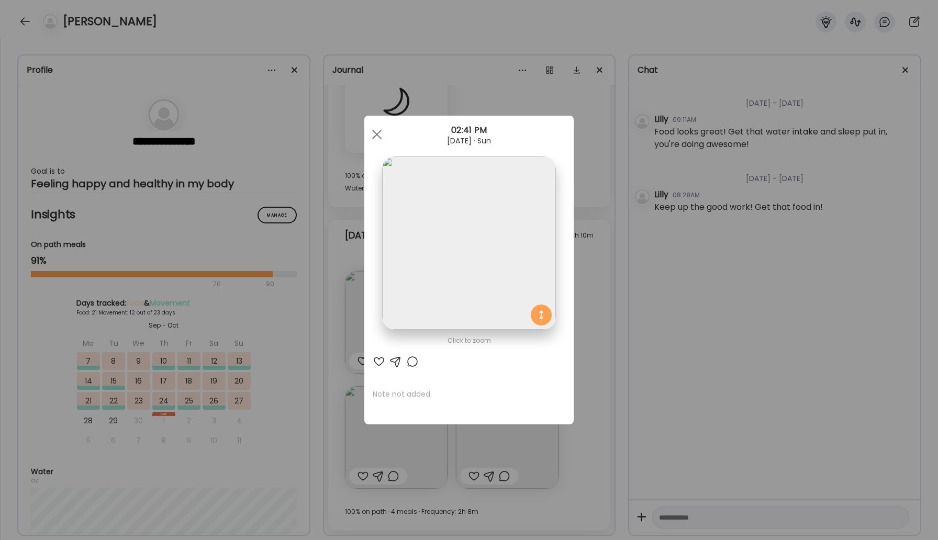
click at [411, 364] on div at bounding box center [412, 361] width 13 height 13
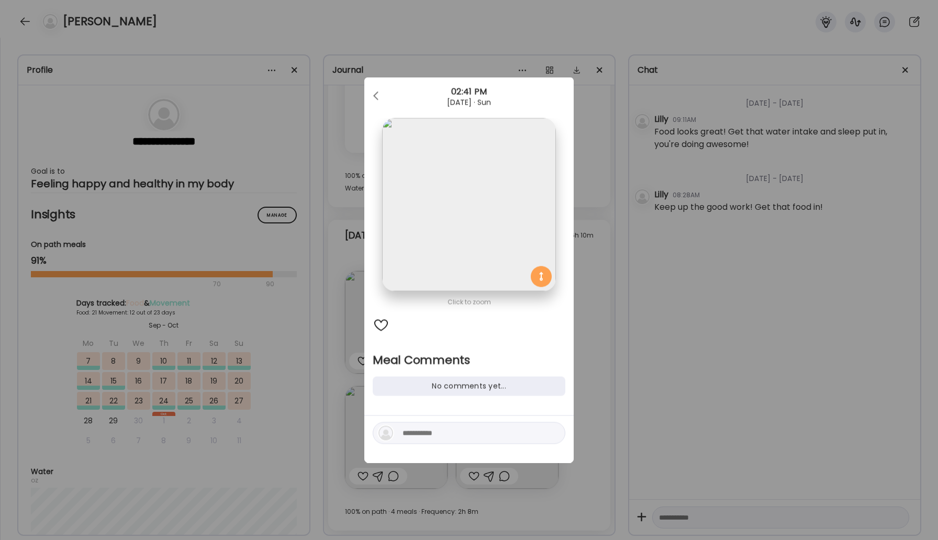
click at [451, 439] on textarea at bounding box center [473, 433] width 141 height 13
type textarea "****"
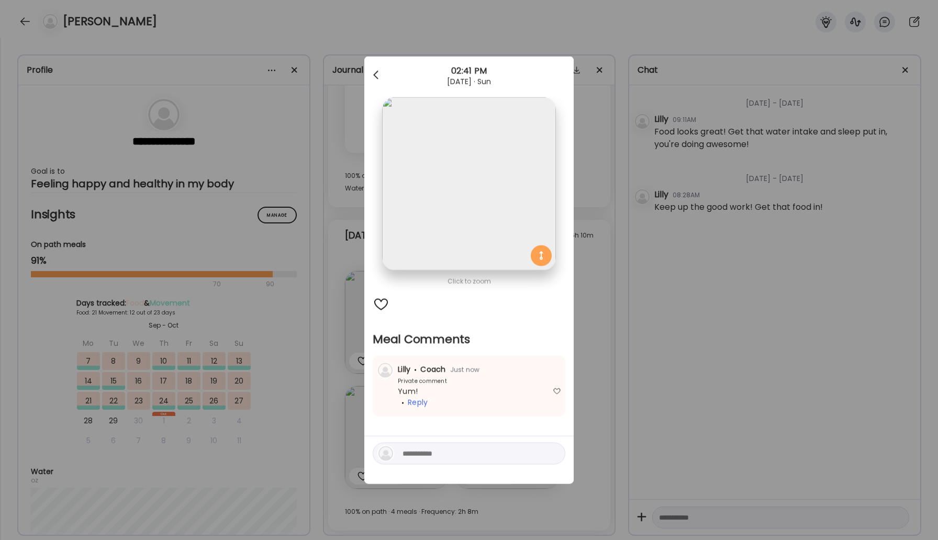
click at [378, 74] on div at bounding box center [376, 75] width 21 height 21
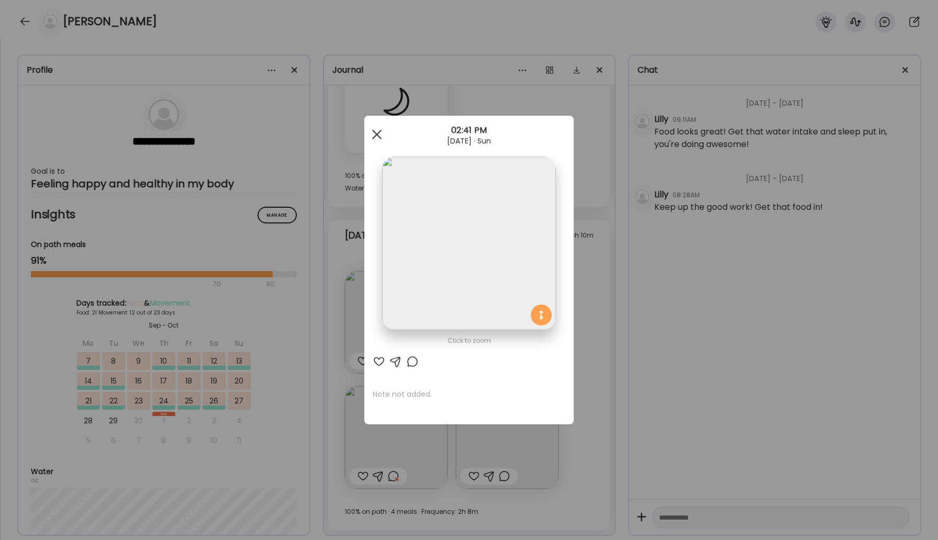
click at [376, 137] on div at bounding box center [376, 134] width 21 height 21
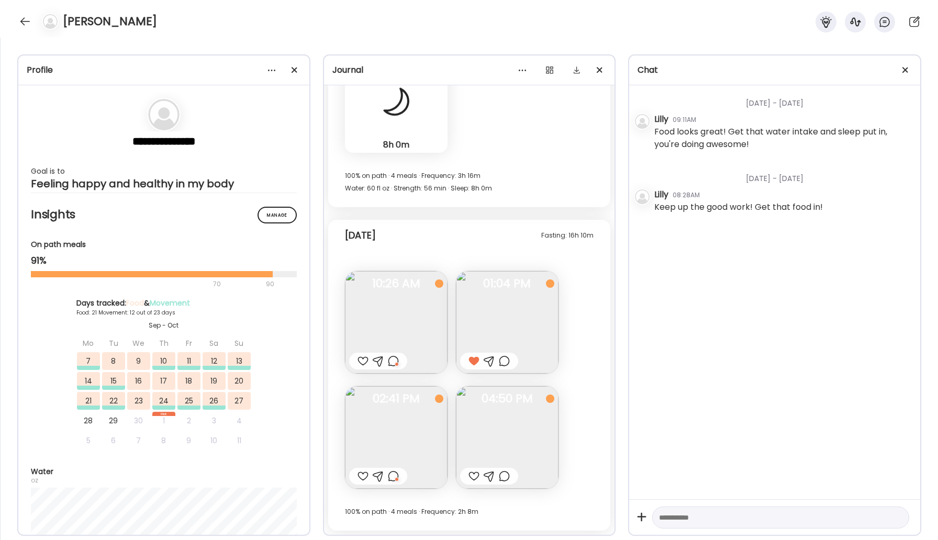
click at [528, 436] on img at bounding box center [507, 437] width 103 height 103
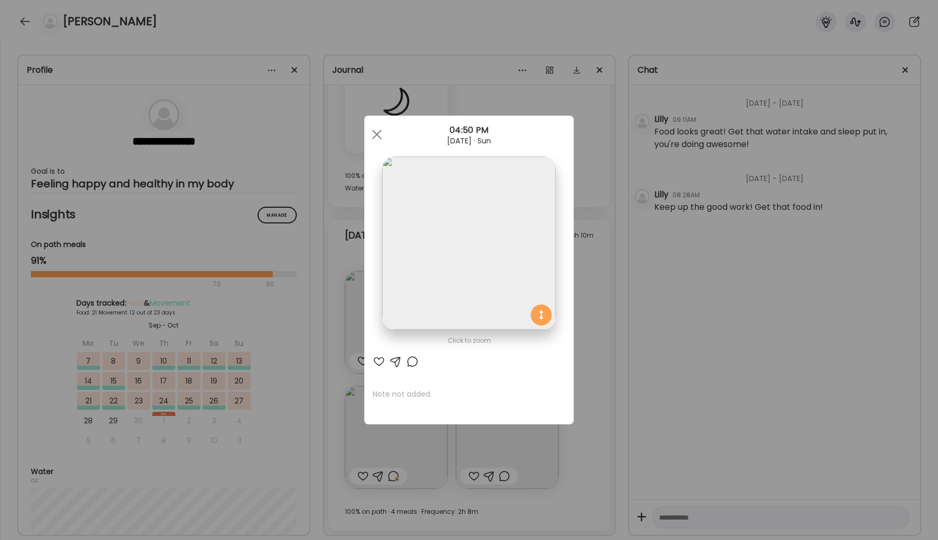
click at [409, 362] on div at bounding box center [412, 361] width 13 height 13
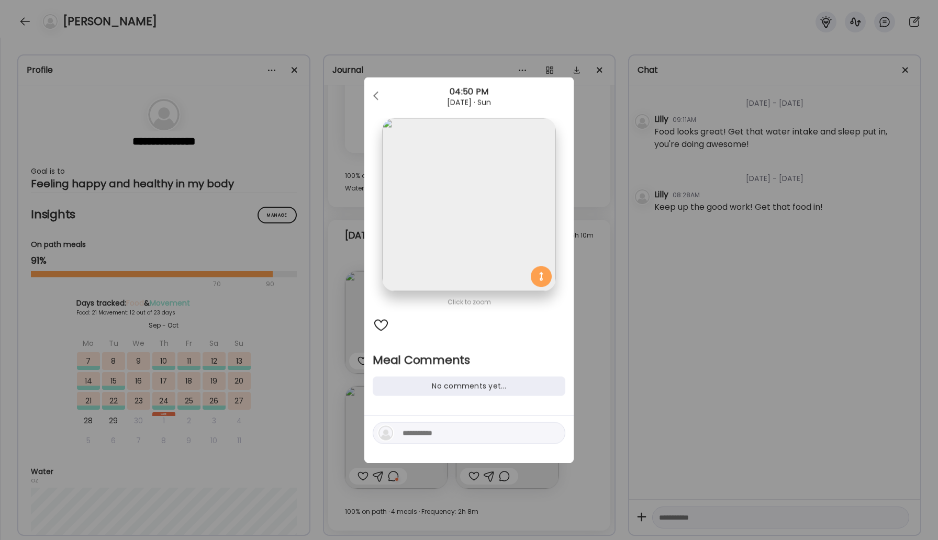
click at [424, 432] on textarea at bounding box center [473, 433] width 141 height 13
type textarea "**********"
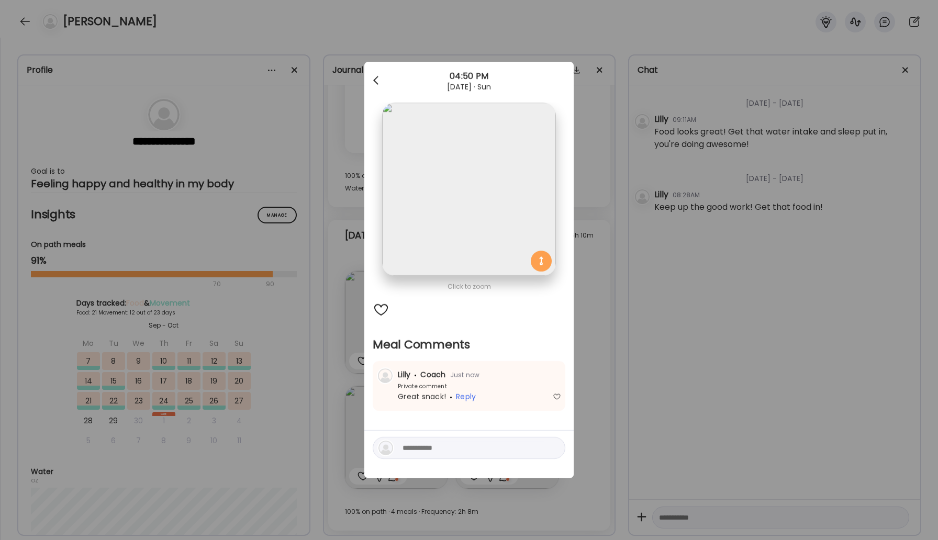
click at [375, 84] on div at bounding box center [376, 80] width 21 height 21
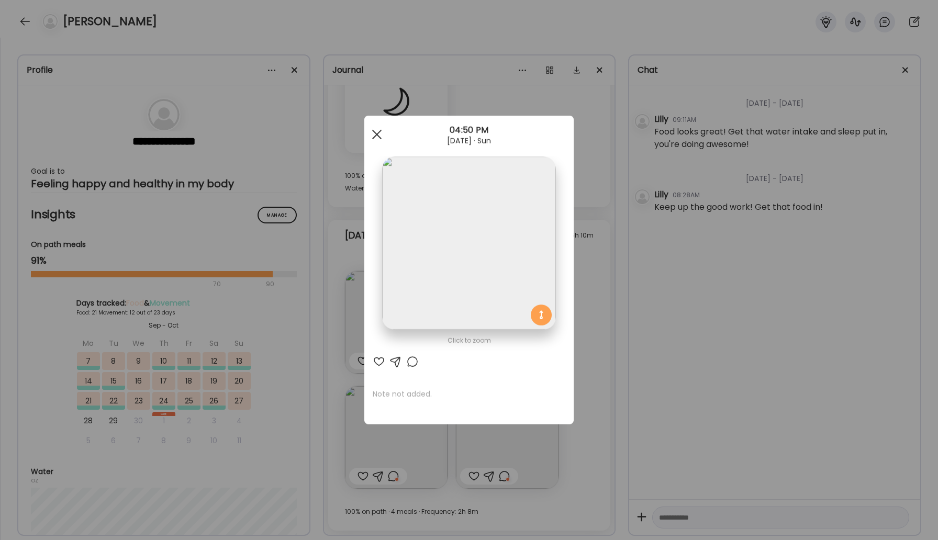
click at [377, 132] on div at bounding box center [376, 134] width 21 height 21
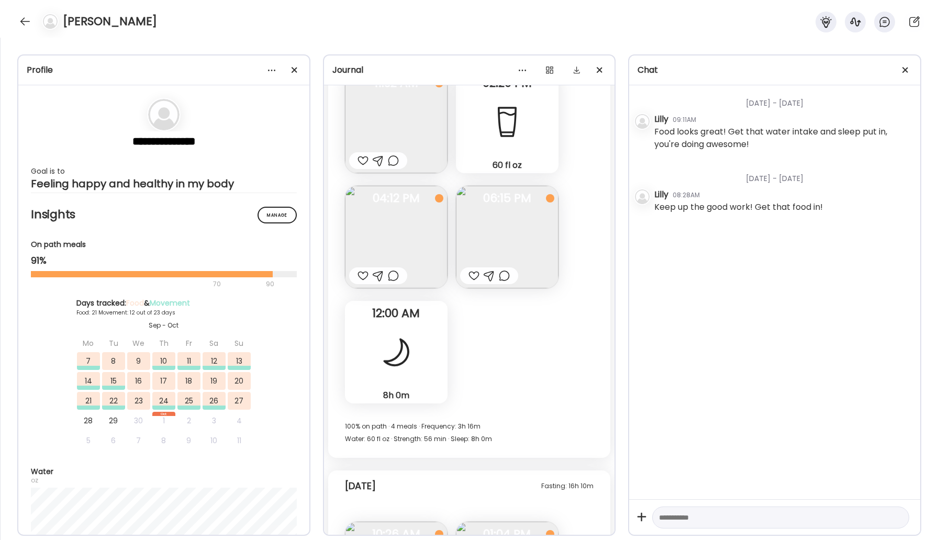
scroll to position [15522, 0]
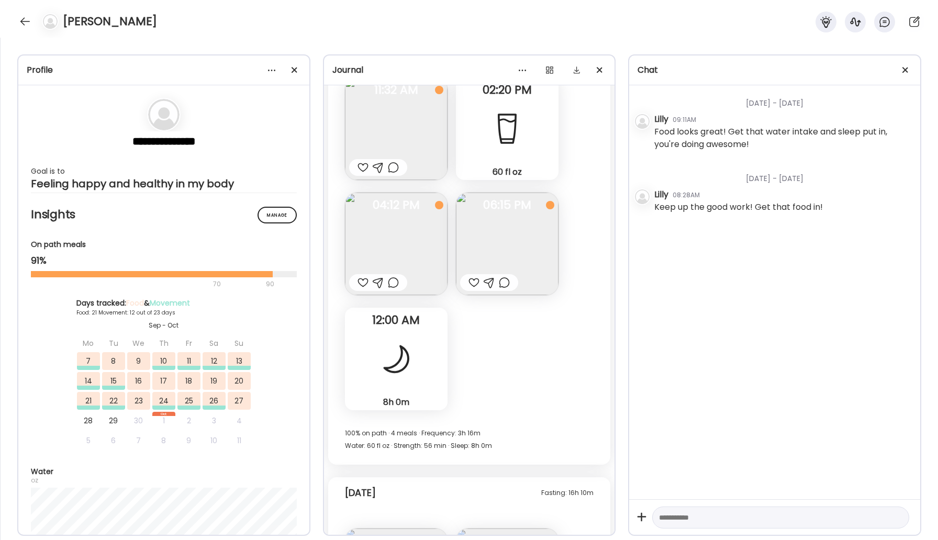
click at [510, 255] on img at bounding box center [507, 244] width 103 height 103
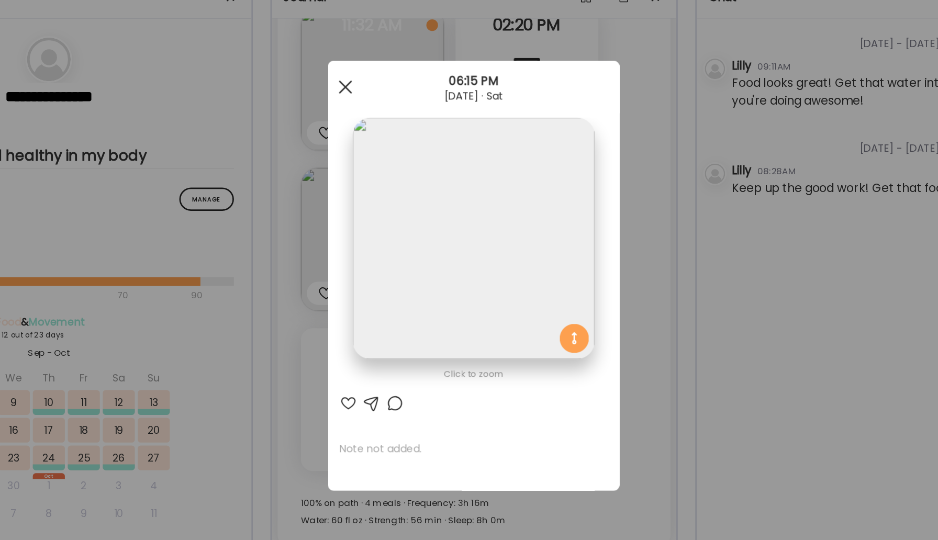
click at [380, 136] on div at bounding box center [376, 134] width 21 height 21
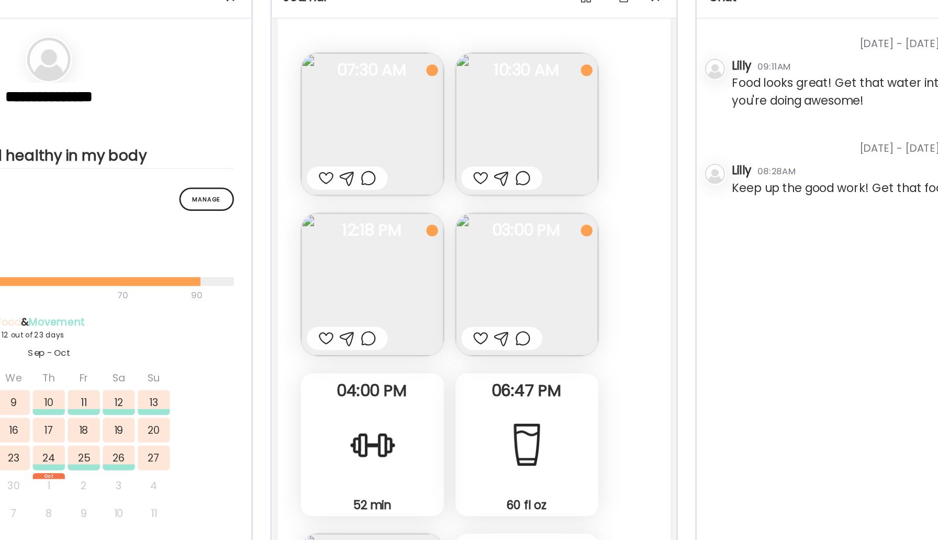
scroll to position [14125, 0]
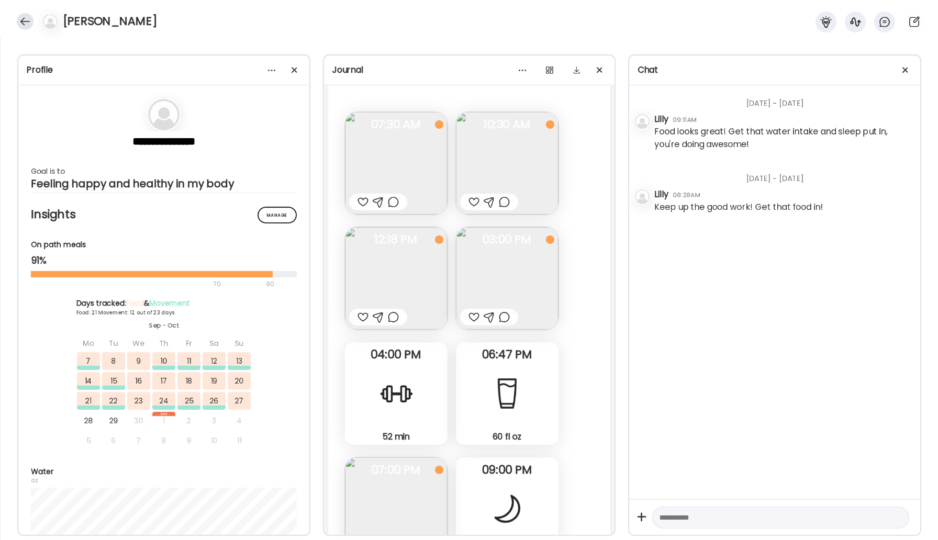
click at [22, 22] on div at bounding box center [25, 21] width 17 height 17
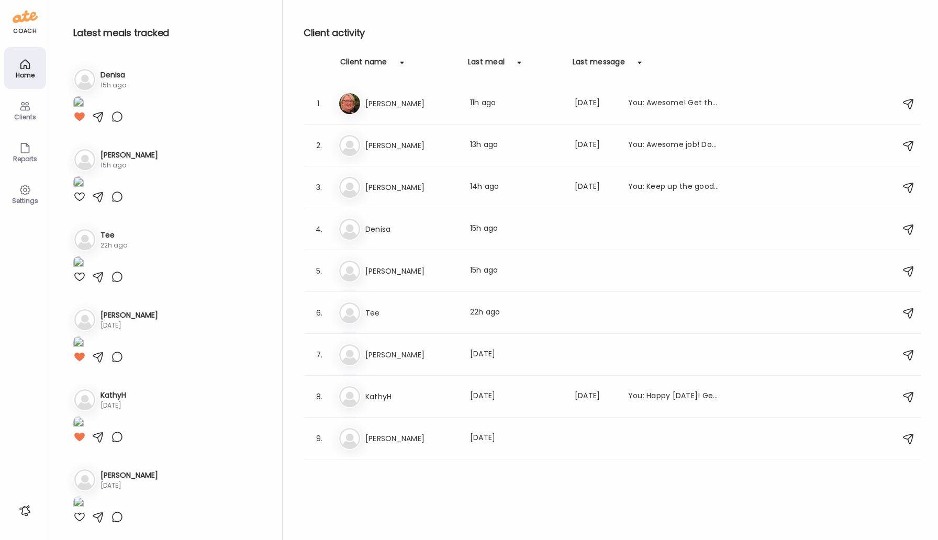
scroll to position [354, 0]
click at [382, 265] on h3 "[PERSON_NAME]" at bounding box center [411, 271] width 92 height 13
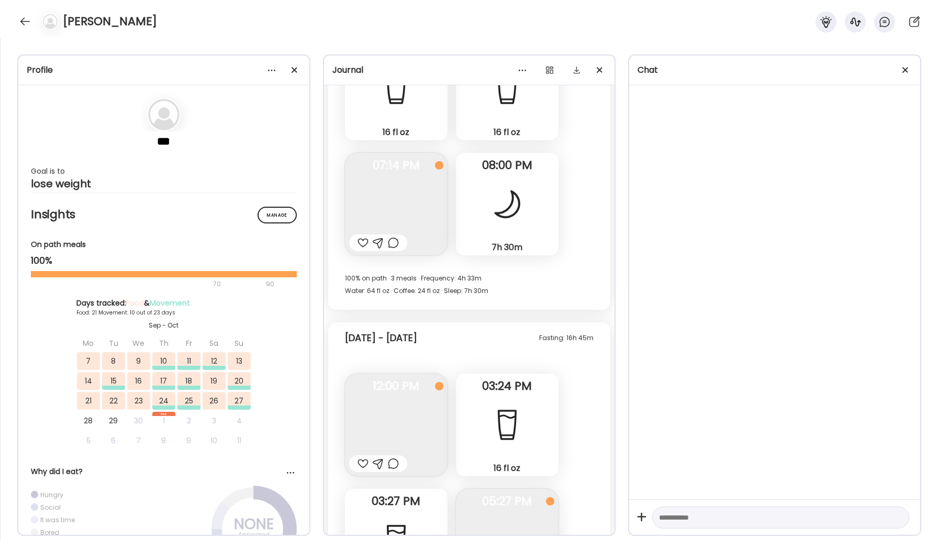
scroll to position [19814, 0]
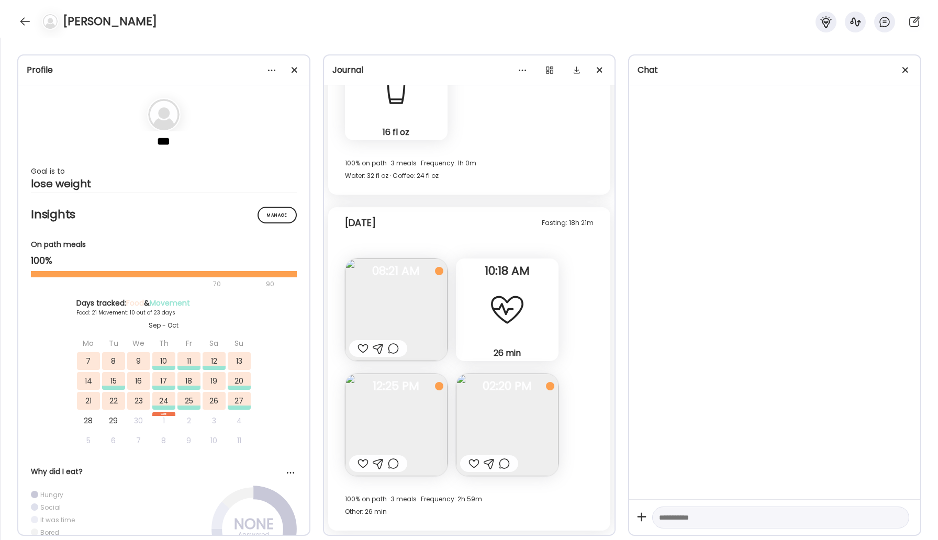
click at [507, 409] on img at bounding box center [507, 425] width 103 height 103
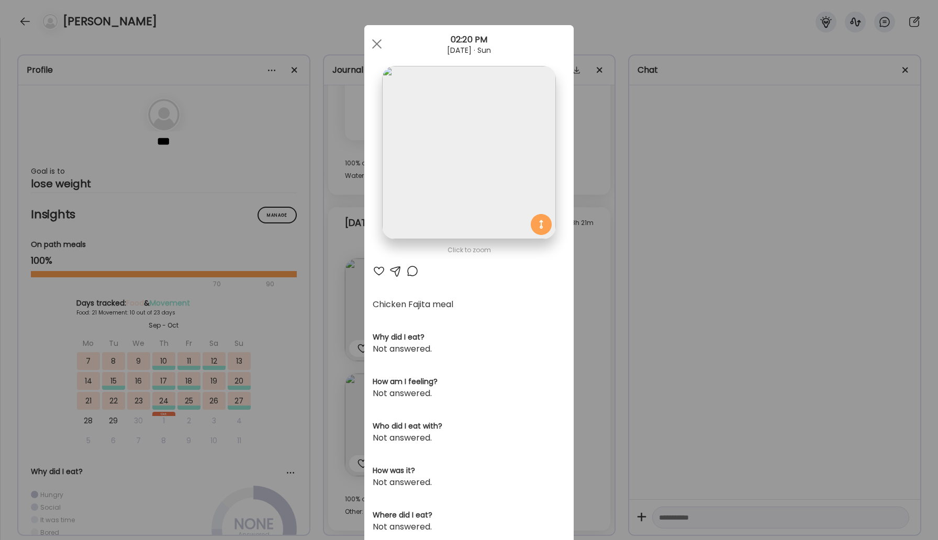
click at [410, 272] on div at bounding box center [412, 271] width 13 height 13
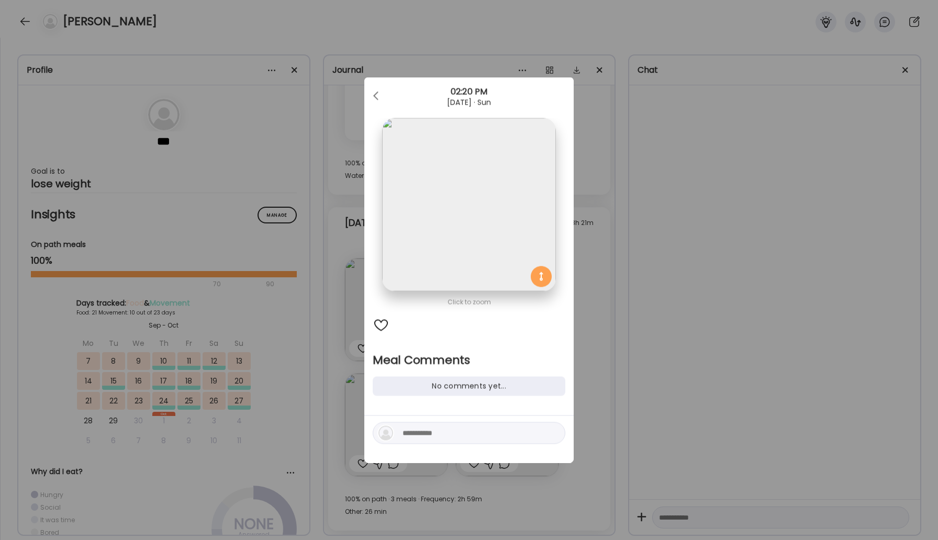
click at [441, 423] on div at bounding box center [469, 433] width 193 height 22
click at [447, 439] on textarea at bounding box center [473, 433] width 141 height 13
type textarea "**********"
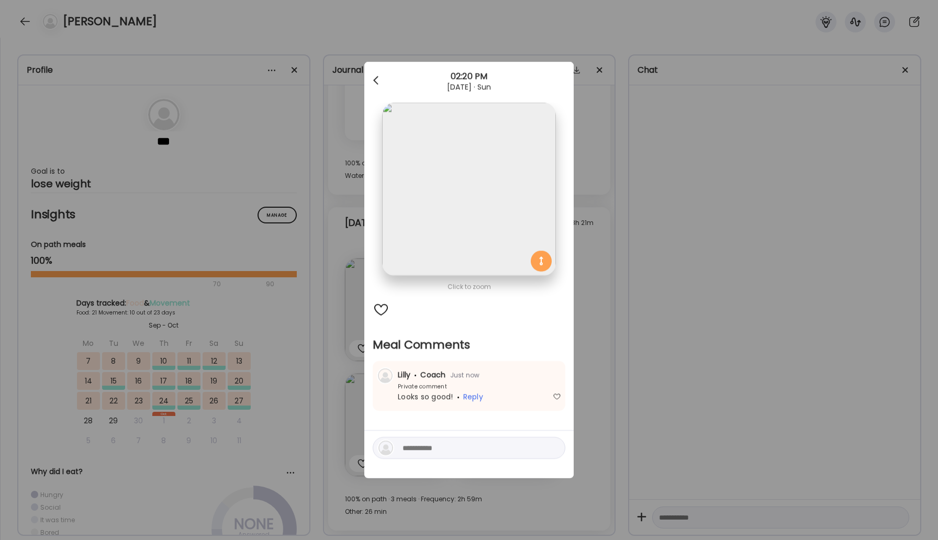
click at [371, 76] on div at bounding box center [376, 80] width 21 height 21
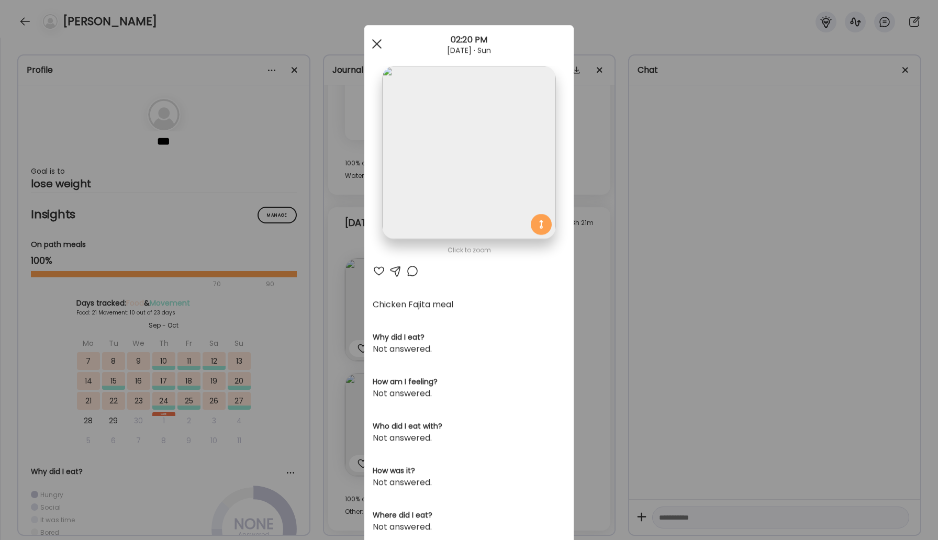
click at [378, 47] on div at bounding box center [376, 44] width 21 height 21
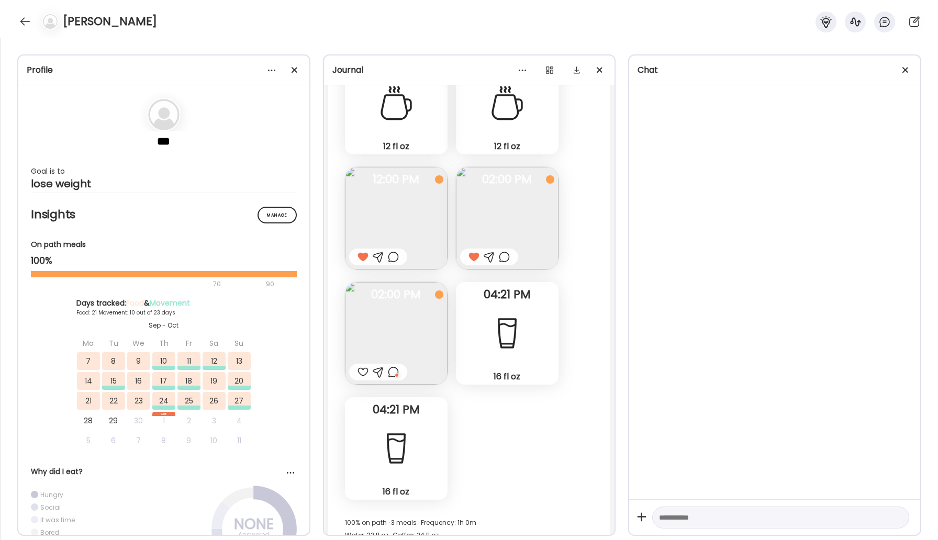
scroll to position [19454, 0]
click at [25, 17] on div at bounding box center [25, 21] width 17 height 17
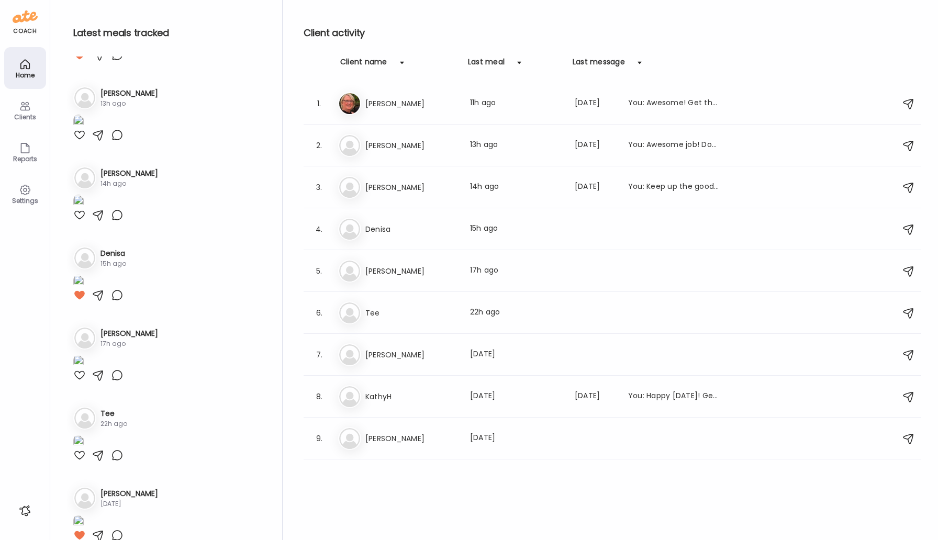
scroll to position [0, 0]
